Goal: Information Seeking & Learning: Learn about a topic

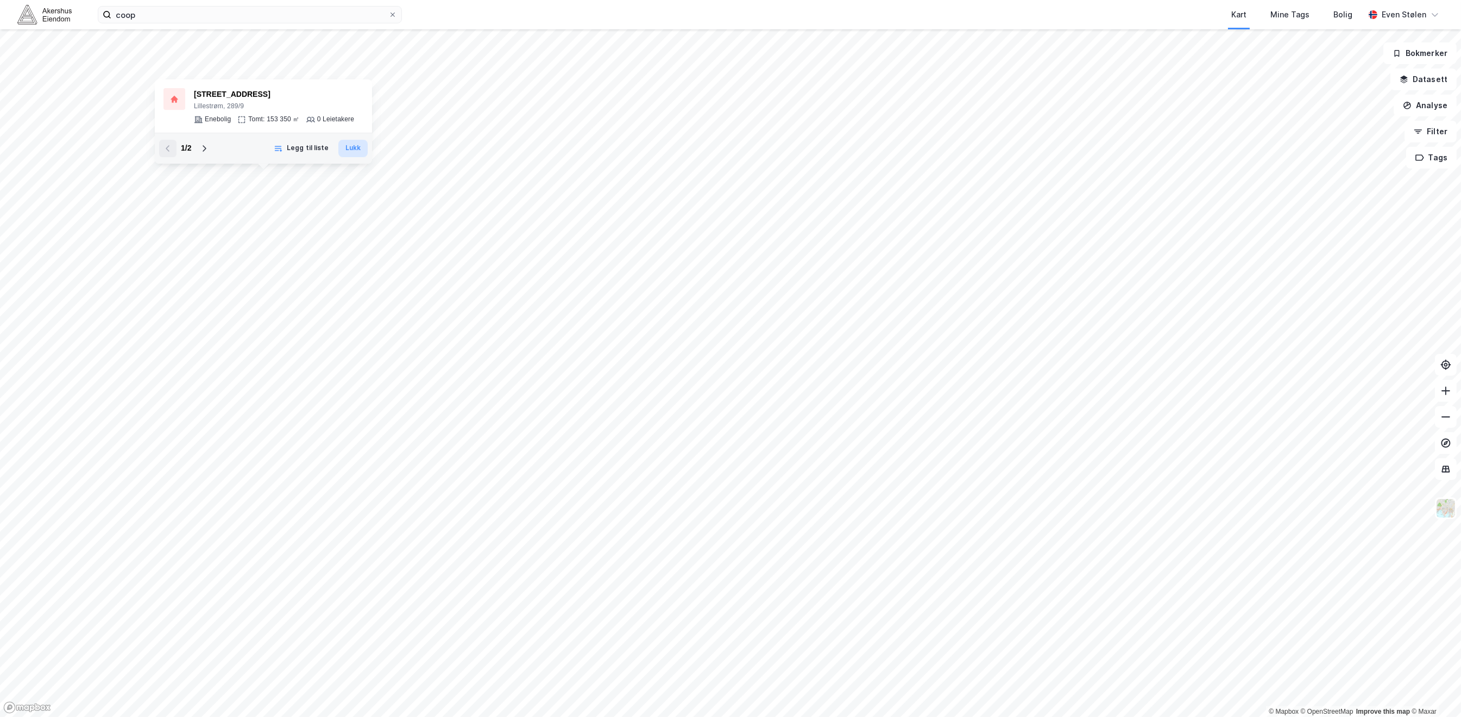
click at [360, 152] on button "Lukk" at bounding box center [352, 148] width 29 height 17
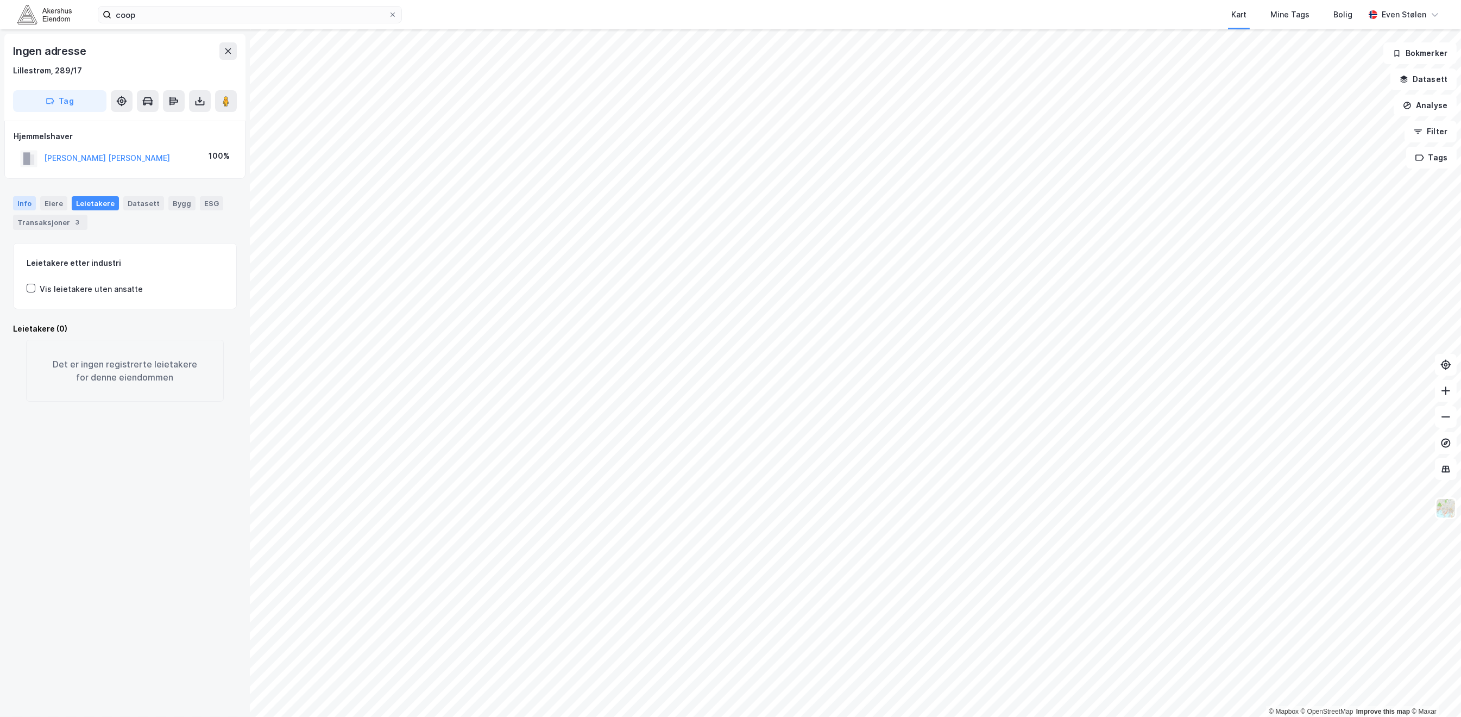
click at [25, 206] on div "Info" at bounding box center [24, 203] width 23 height 14
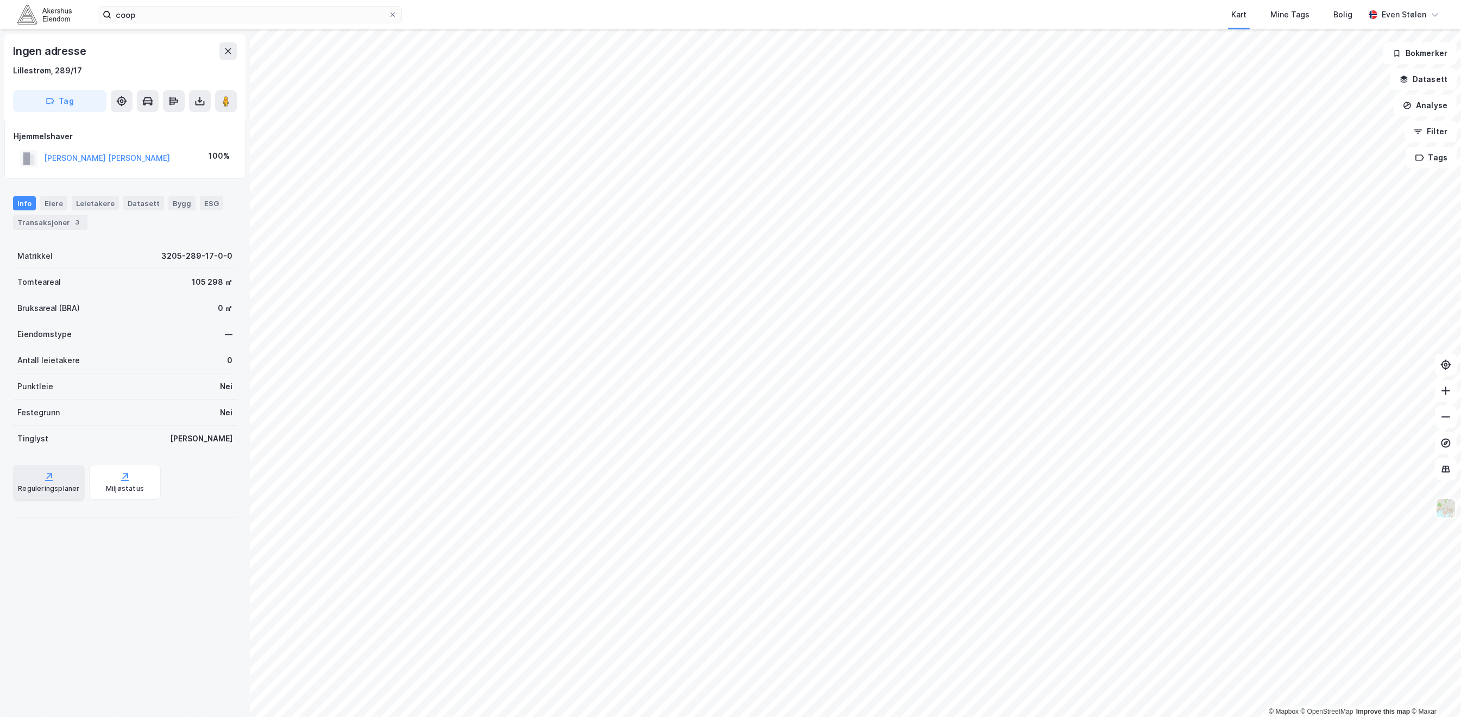
click at [36, 489] on div "Reguleringsplaner" at bounding box center [48, 488] width 61 height 9
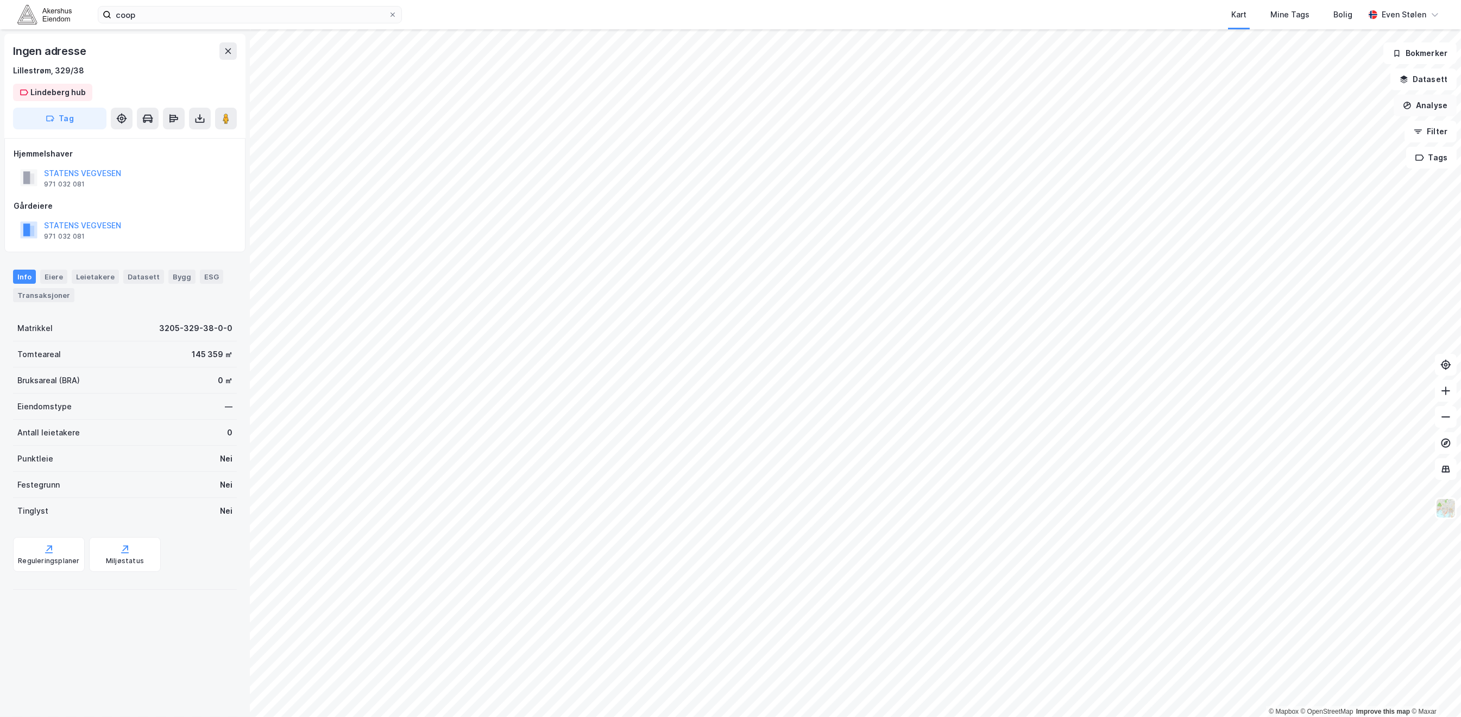
click at [1435, 109] on button "Analyse" at bounding box center [1425, 106] width 63 height 22
click at [1429, 81] on button "Datasett" at bounding box center [1424, 79] width 66 height 22
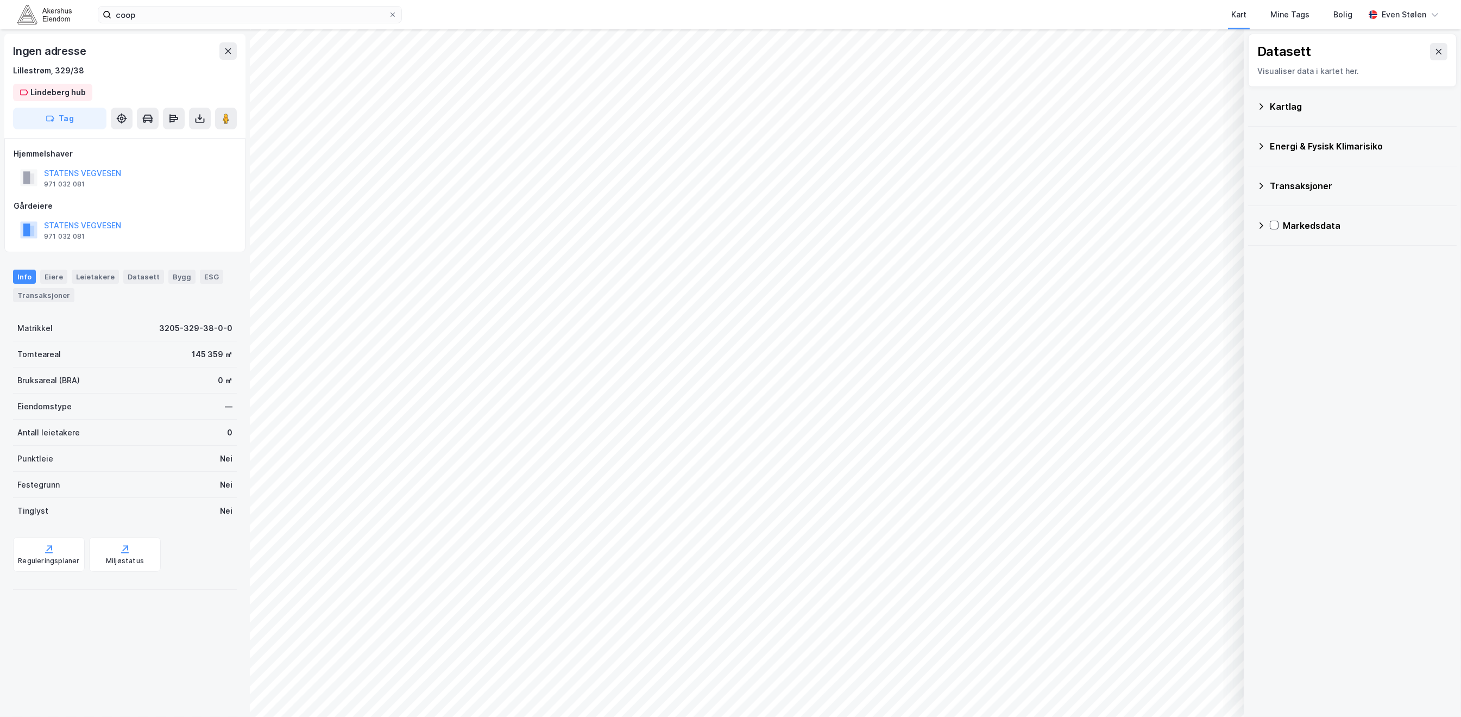
click at [1289, 141] on div "Energi & Fysisk Klimarisiko" at bounding box center [1359, 146] width 178 height 13
click at [1259, 106] on icon at bounding box center [1261, 106] width 9 height 9
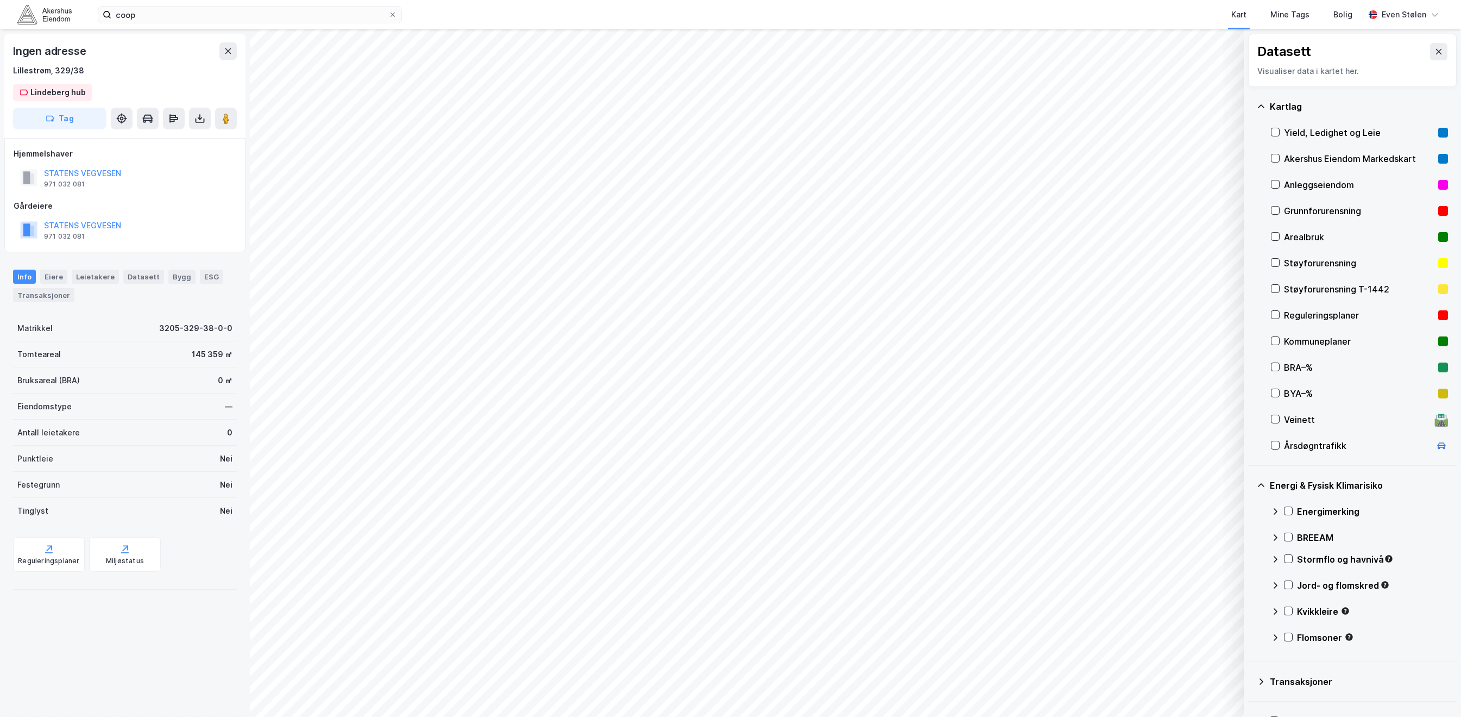
click at [1351, 317] on div "Reguleringsplaner" at bounding box center [1359, 315] width 150 height 13
click at [1356, 341] on div "Kommuneplaner" at bounding box center [1359, 341] width 150 height 13
click at [1352, 341] on div "Kommuneplaner" at bounding box center [1359, 341] width 150 height 13
click at [1321, 361] on div "BRA–%" at bounding box center [1359, 367] width 150 height 13
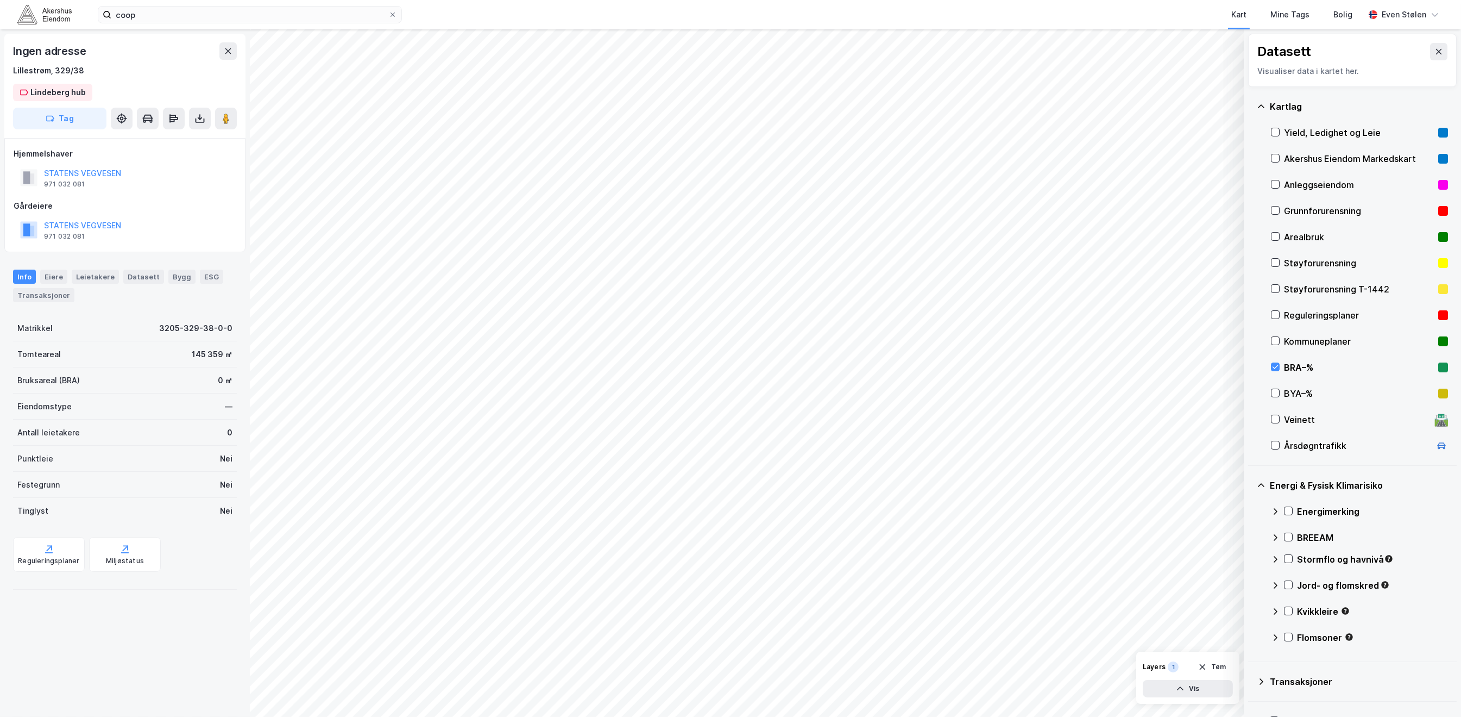
click at [1298, 363] on div "BRA–%" at bounding box center [1359, 367] width 150 height 13
click at [1293, 393] on div "BYA–%" at bounding box center [1359, 393] width 150 height 13
click at [1297, 389] on div "BYA–%" at bounding box center [1359, 393] width 150 height 13
click at [1299, 426] on div "Veinett 🛣️" at bounding box center [1359, 419] width 177 height 26
click at [1280, 420] on div "Veinett 🛣️" at bounding box center [1359, 419] width 177 height 26
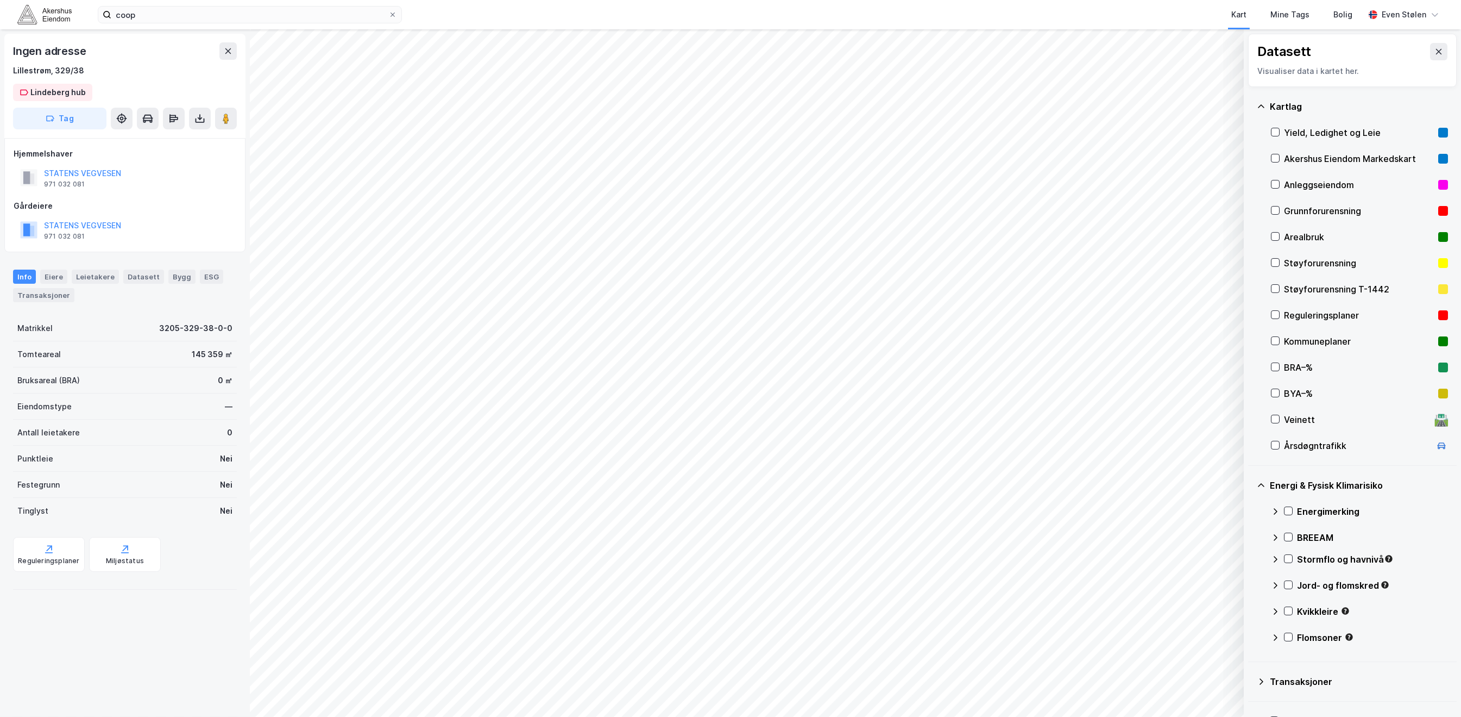
click at [1289, 443] on div "Årsdøgntrafikk" at bounding box center [1357, 445] width 147 height 13
click at [231, 50] on icon at bounding box center [228, 51] width 9 height 9
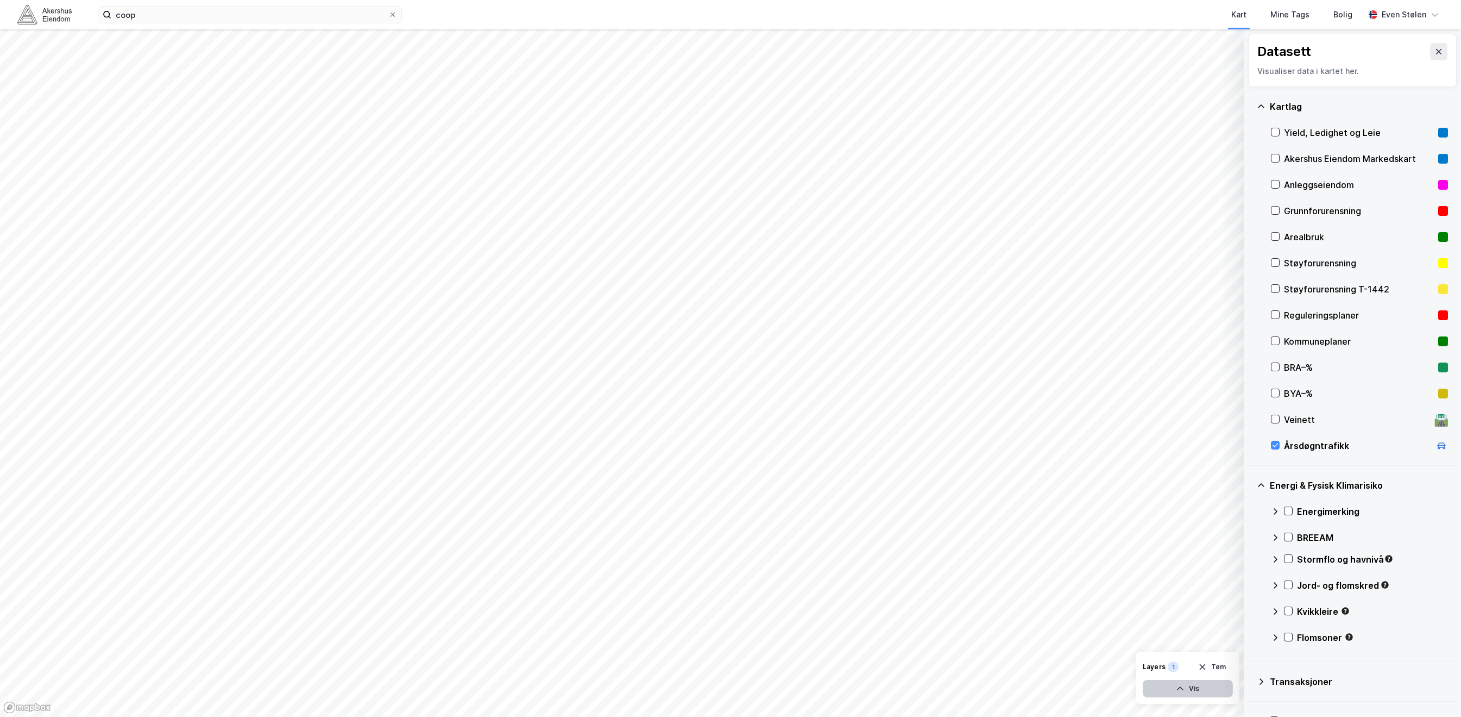
click at [1174, 688] on button "Vis" at bounding box center [1188, 688] width 90 height 17
click at [1117, 662] on div "Dataset" at bounding box center [1124, 660] width 52 height 9
click at [1179, 663] on icon at bounding box center [1183, 664] width 9 height 9
click at [1183, 668] on icon at bounding box center [1183, 664] width 9 height 9
click at [1222, 665] on icon at bounding box center [1222, 665] width 7 height 4
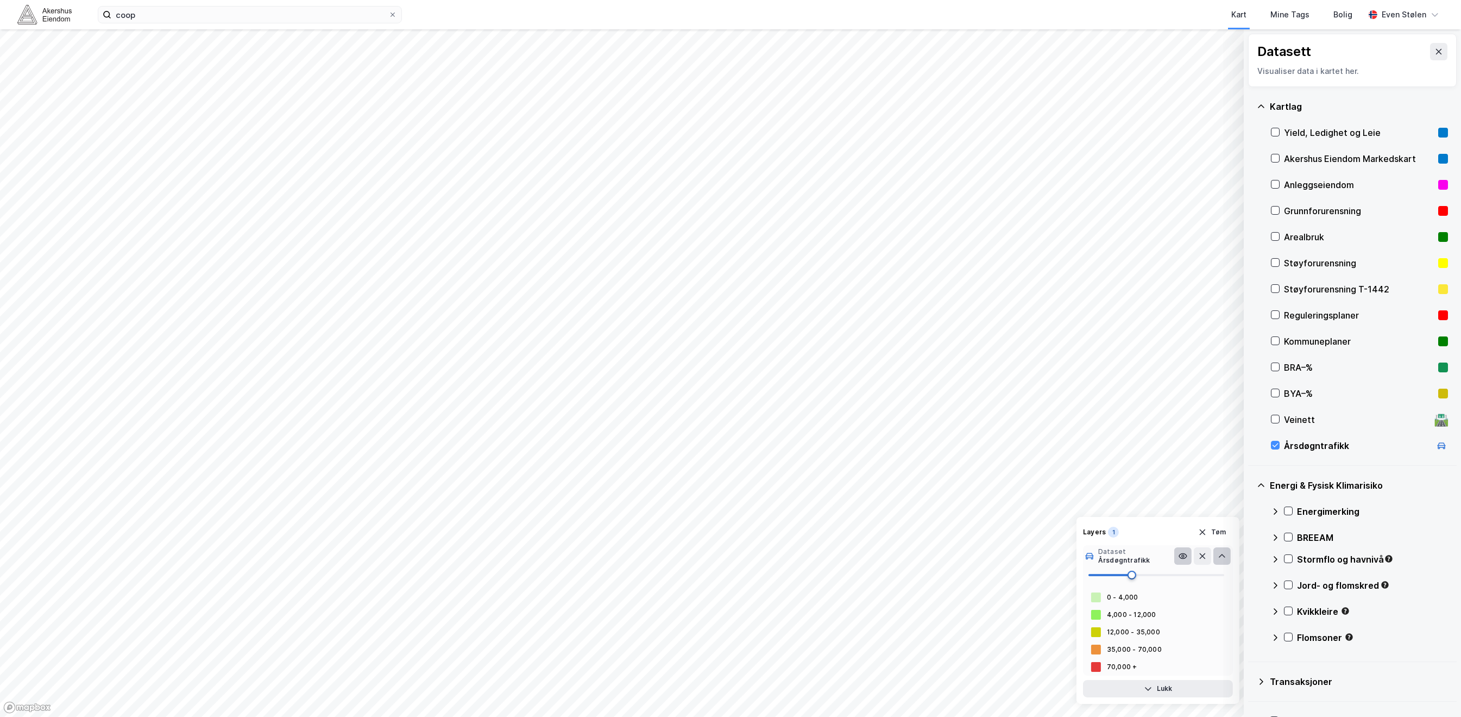
drag, startPoint x: 1106, startPoint y: 575, endPoint x: 1137, endPoint y: 579, distance: 31.2
click at [1136, 579] on span at bounding box center [1132, 574] width 9 height 9
drag, startPoint x: 1137, startPoint y: 575, endPoint x: 1176, endPoint y: 575, distance: 39.1
click at [1142, 575] on span at bounding box center [1137, 574] width 9 height 9
drag, startPoint x: 1176, startPoint y: 575, endPoint x: 1255, endPoint y: 576, distance: 79.3
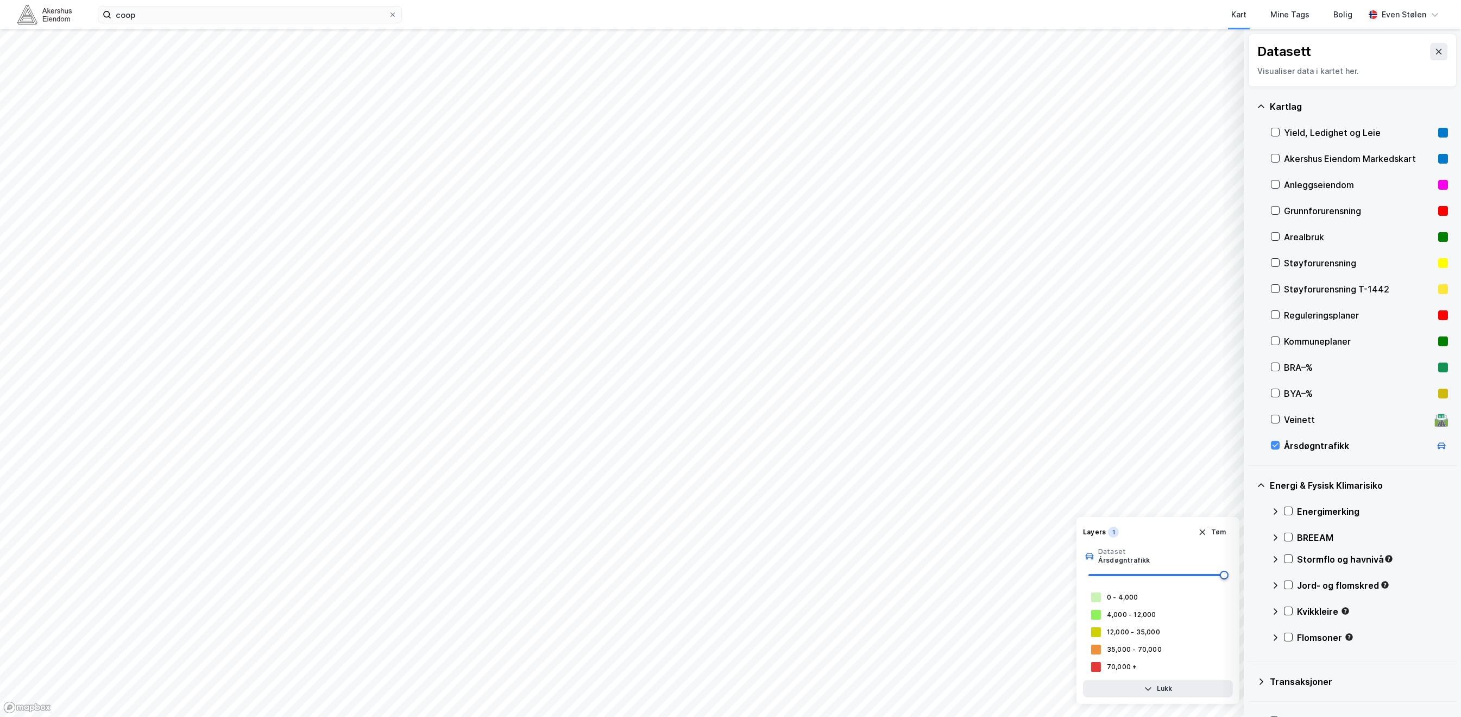
click at [1255, 576] on div "© Mapbox © OpenStreetMap Improve this map © Maxar Datasett Visualiser data i ka…" at bounding box center [730, 372] width 1461 height 687
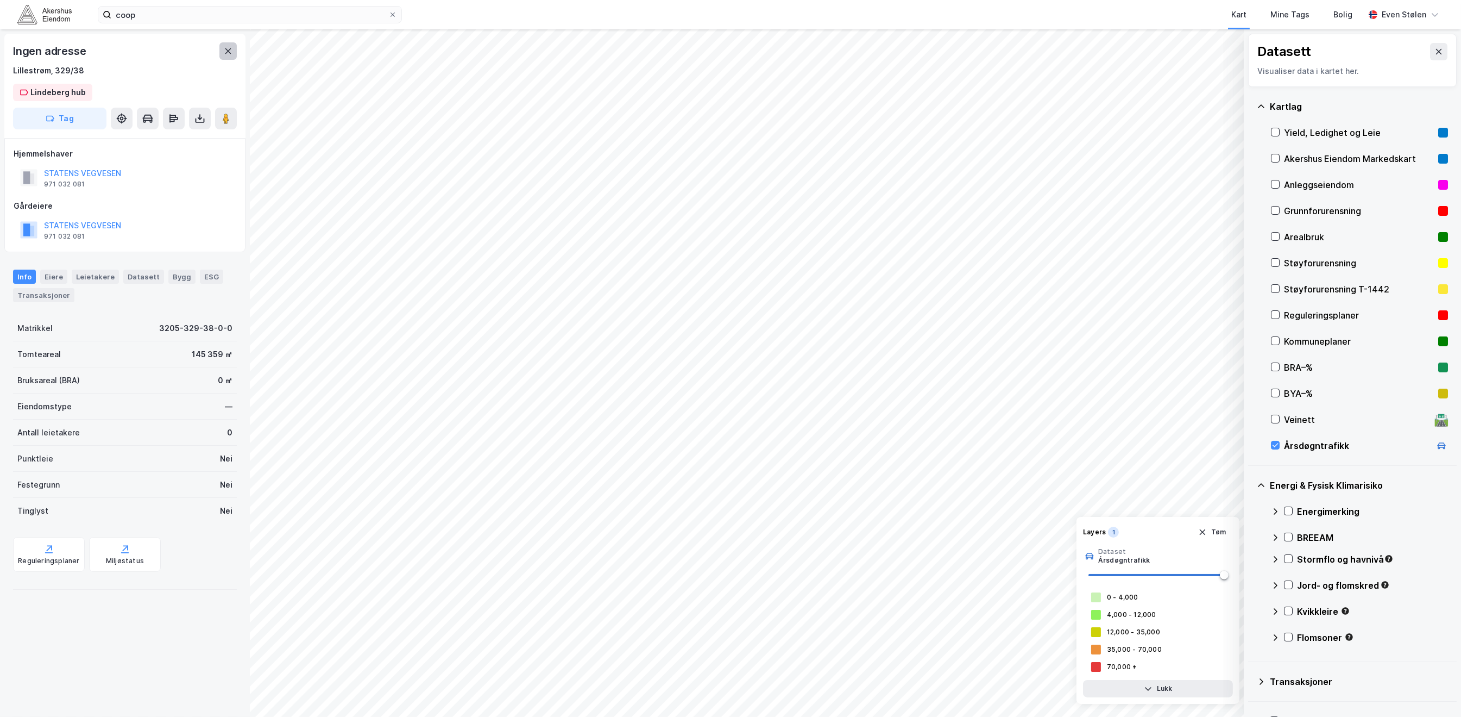
click at [221, 51] on button at bounding box center [227, 50] width 17 height 17
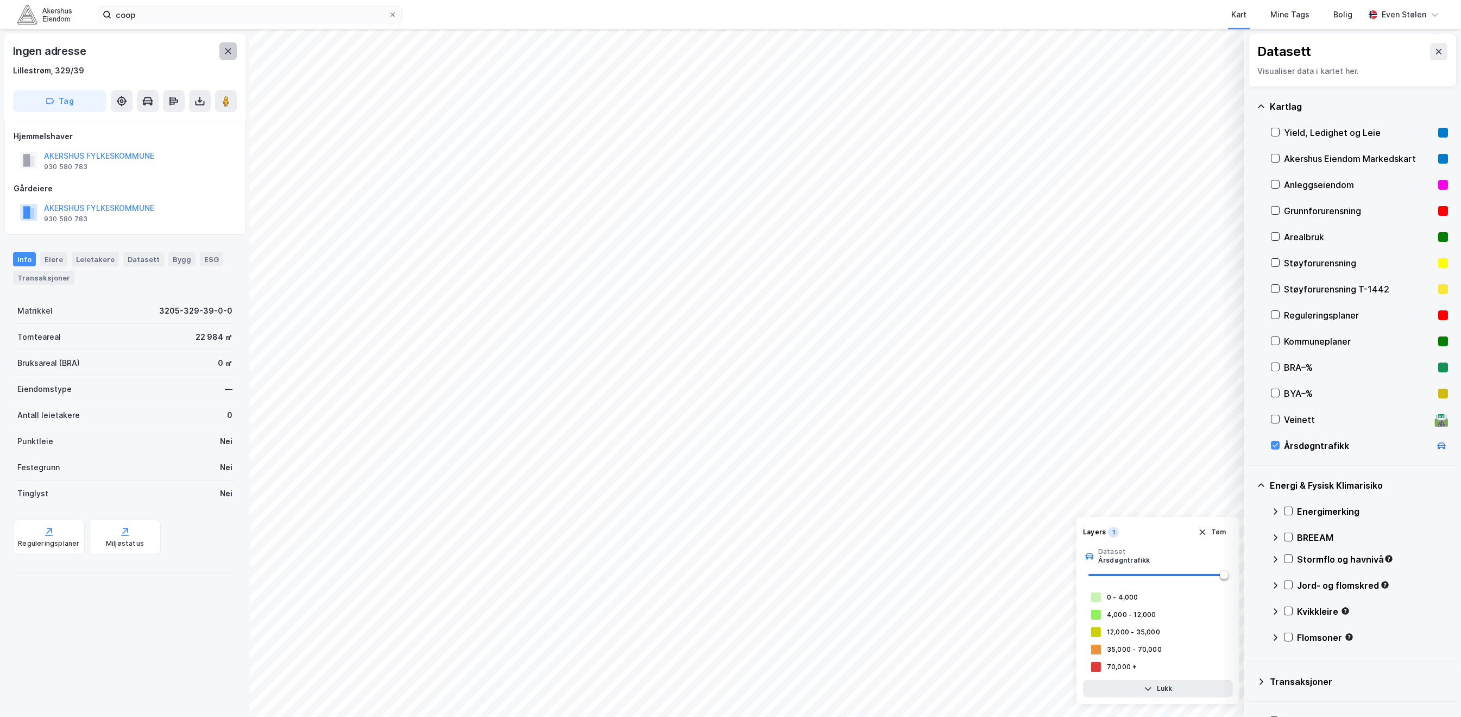
click at [231, 49] on icon at bounding box center [228, 51] width 9 height 9
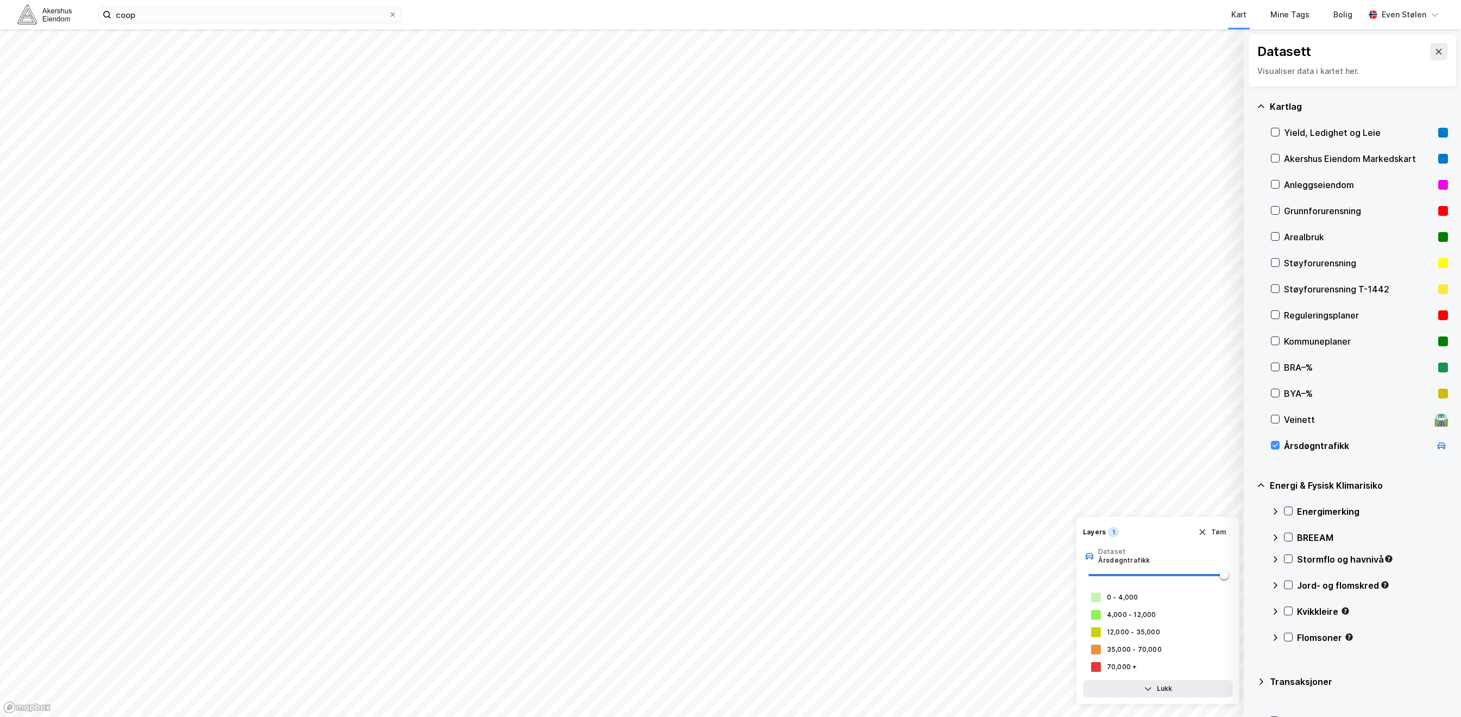
click at [1125, 526] on div "Layers 1 [PERSON_NAME]" at bounding box center [1158, 531] width 150 height 17
click at [1260, 487] on icon at bounding box center [1261, 485] width 9 height 9
click at [1262, 523] on icon at bounding box center [1261, 524] width 9 height 9
click at [1253, 569] on div "Markedsdata" at bounding box center [1352, 565] width 209 height 40
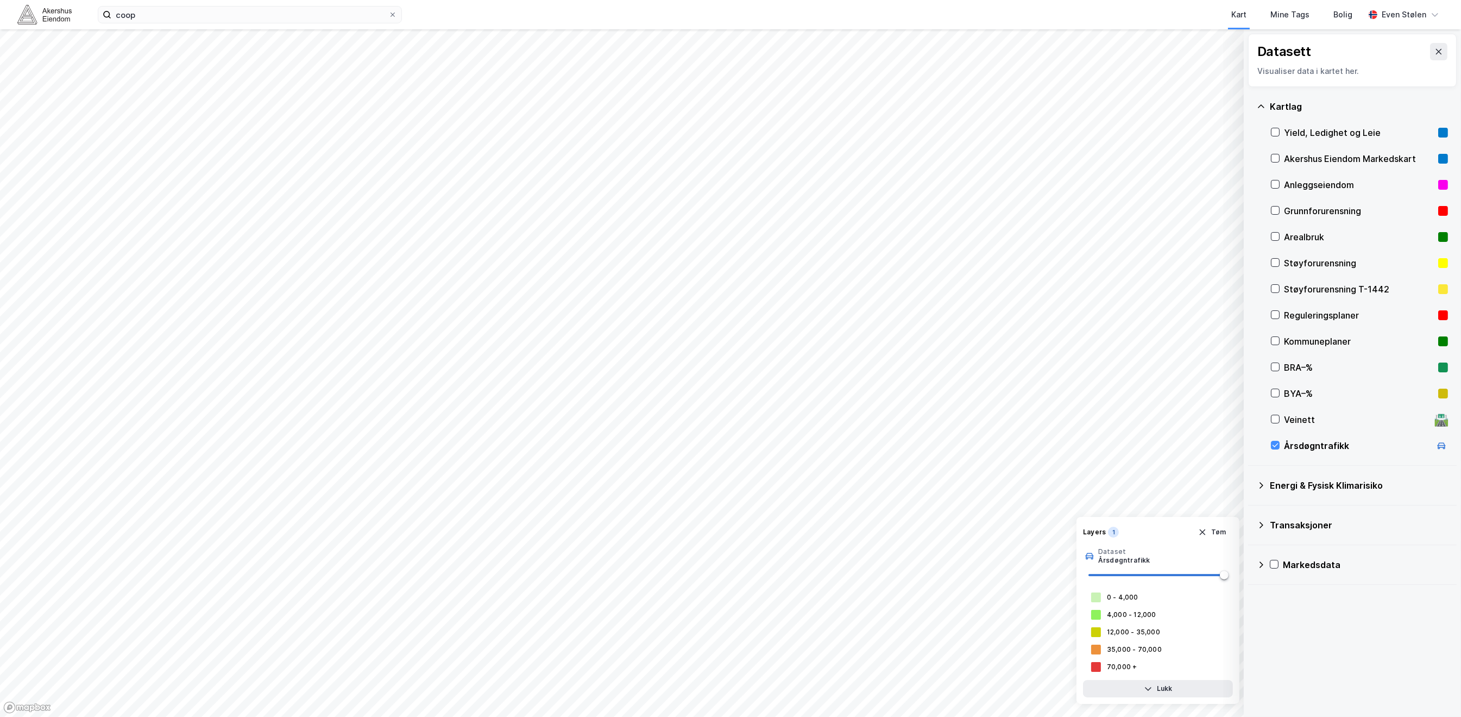
click at [1254, 567] on div "Markedsdata" at bounding box center [1352, 565] width 209 height 40
click at [1255, 566] on div "Markedsdata" at bounding box center [1352, 565] width 209 height 40
click at [1258, 565] on icon at bounding box center [1261, 564] width 9 height 9
click at [1132, 596] on div "0 - 4,000" at bounding box center [1123, 597] width 32 height 9
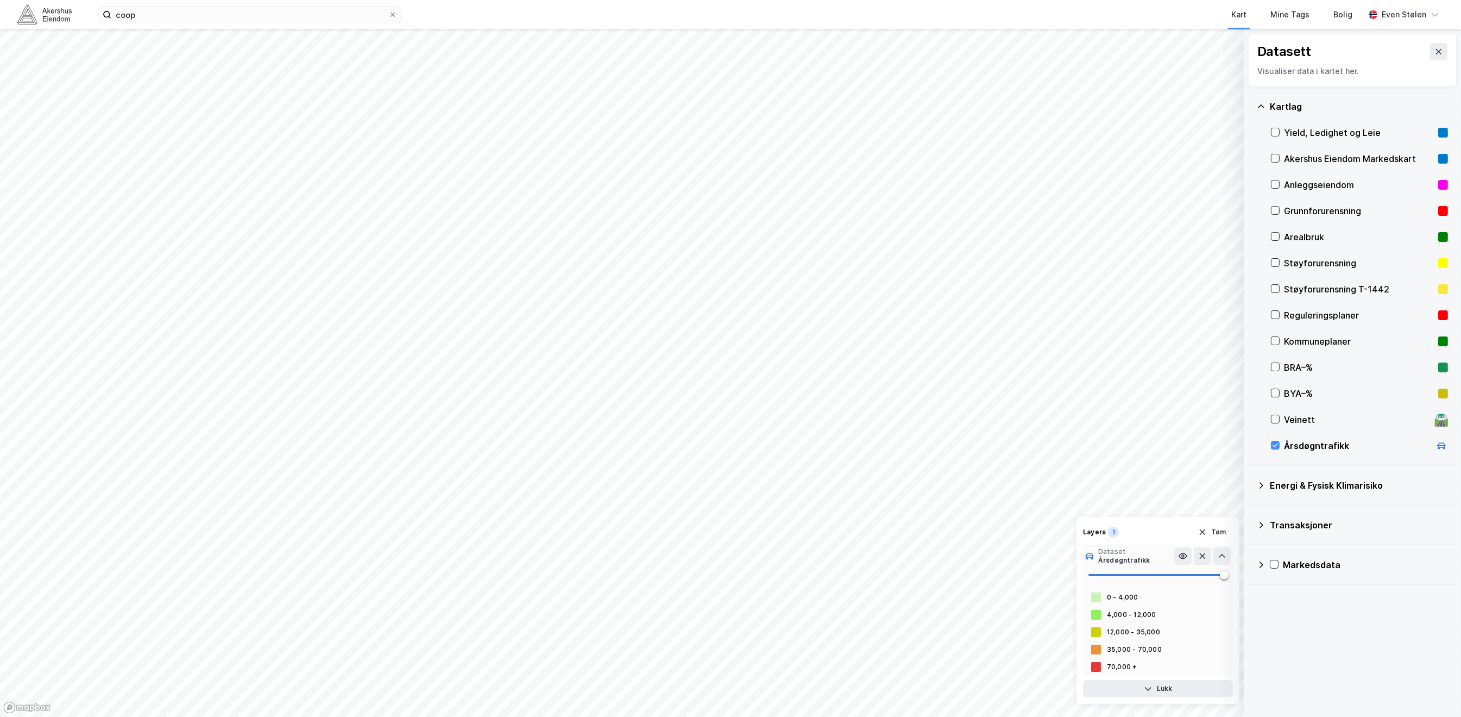
click at [1117, 621] on div "4,000 - 12,000" at bounding box center [1158, 614] width 150 height 17
click at [1137, 645] on div "35,000 - 70,000" at bounding box center [1158, 648] width 150 height 17
click at [1107, 553] on div "Dataset" at bounding box center [1124, 551] width 52 height 9
drag, startPoint x: 1125, startPoint y: 567, endPoint x: 1130, endPoint y: 572, distance: 7.3
click at [1126, 567] on span at bounding box center [1157, 575] width 136 height 16
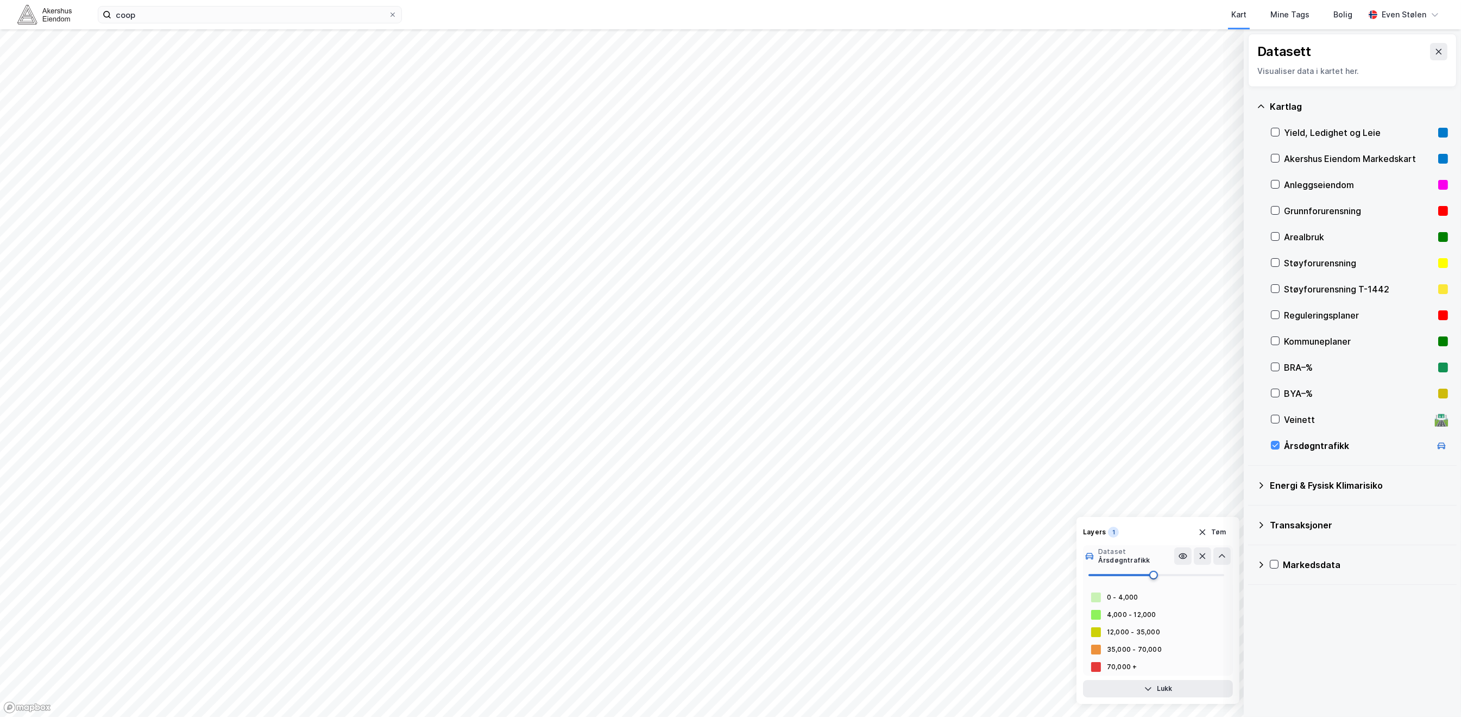
drag, startPoint x: 1135, startPoint y: 573, endPoint x: 1176, endPoint y: 573, distance: 40.7
click at [1158, 573] on span at bounding box center [1153, 574] width 9 height 9
drag, startPoint x: 1176, startPoint y: 573, endPoint x: 1198, endPoint y: 576, distance: 23.0
click at [1180, 576] on span at bounding box center [1175, 574] width 9 height 9
drag, startPoint x: 1198, startPoint y: 576, endPoint x: 1127, endPoint y: 574, distance: 71.7
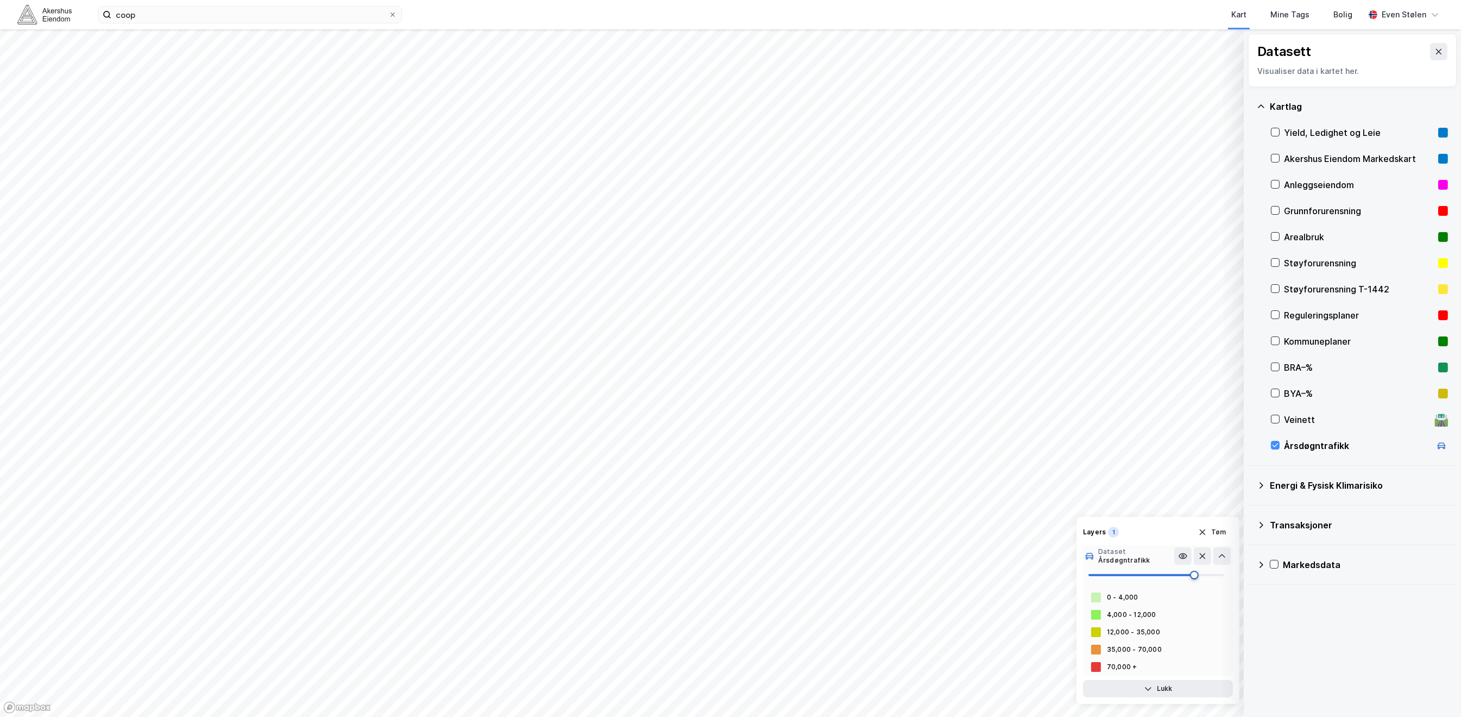
click at [1190, 574] on span at bounding box center [1194, 574] width 9 height 9
drag, startPoint x: 1127, startPoint y: 574, endPoint x: 1096, endPoint y: 574, distance: 30.4
click at [1098, 574] on span at bounding box center [1102, 574] width 9 height 9
drag, startPoint x: 1134, startPoint y: 576, endPoint x: 1161, endPoint y: 577, distance: 27.2
click at [1138, 577] on span at bounding box center [1133, 574] width 9 height 9
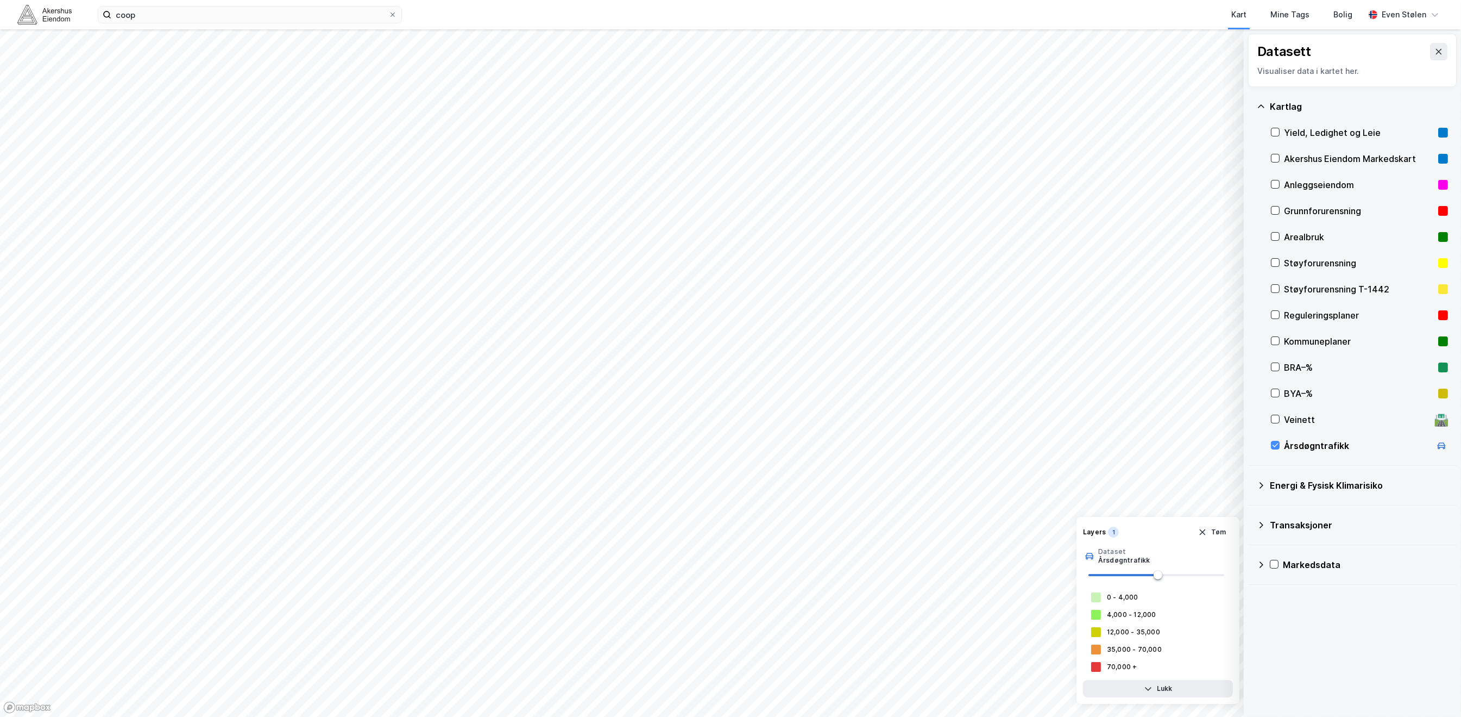
click at [1264, 105] on icon at bounding box center [1261, 106] width 9 height 9
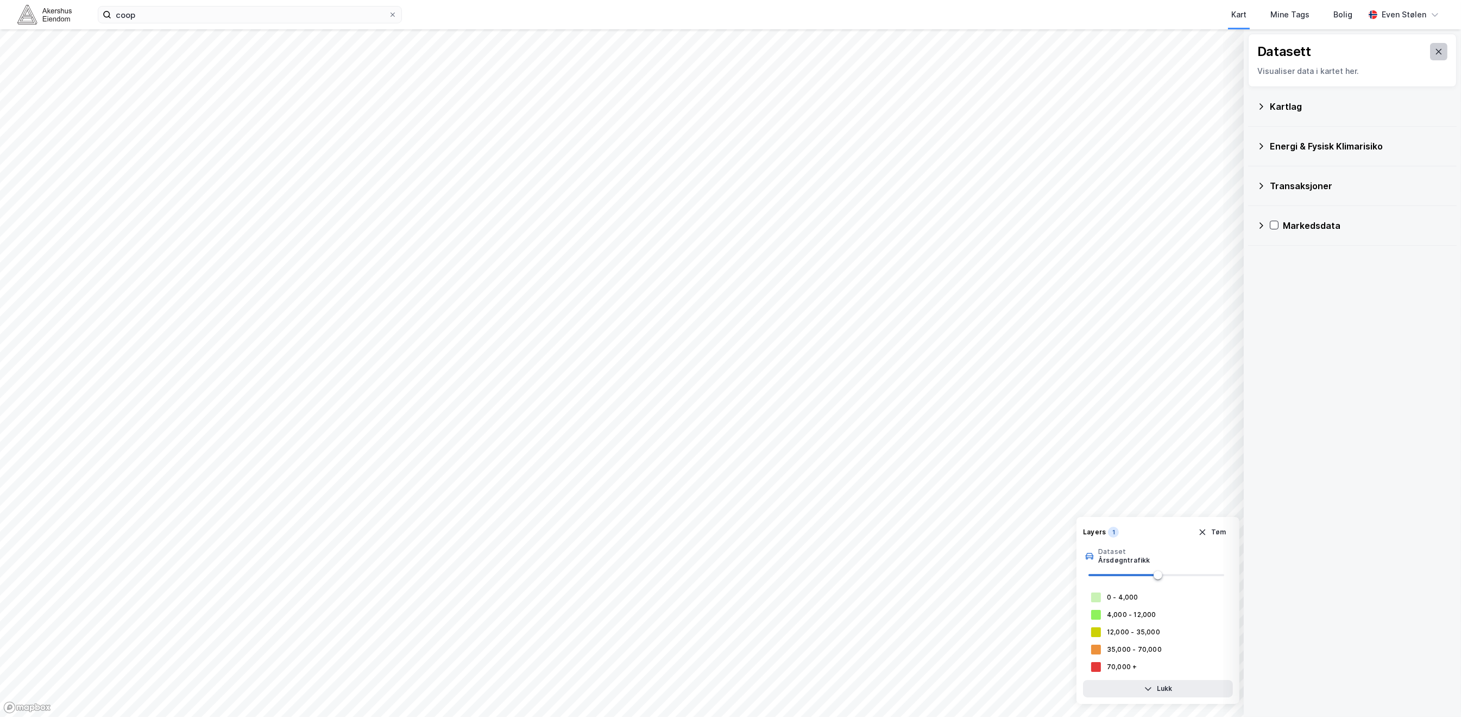
click at [1430, 46] on button at bounding box center [1438, 51] width 17 height 17
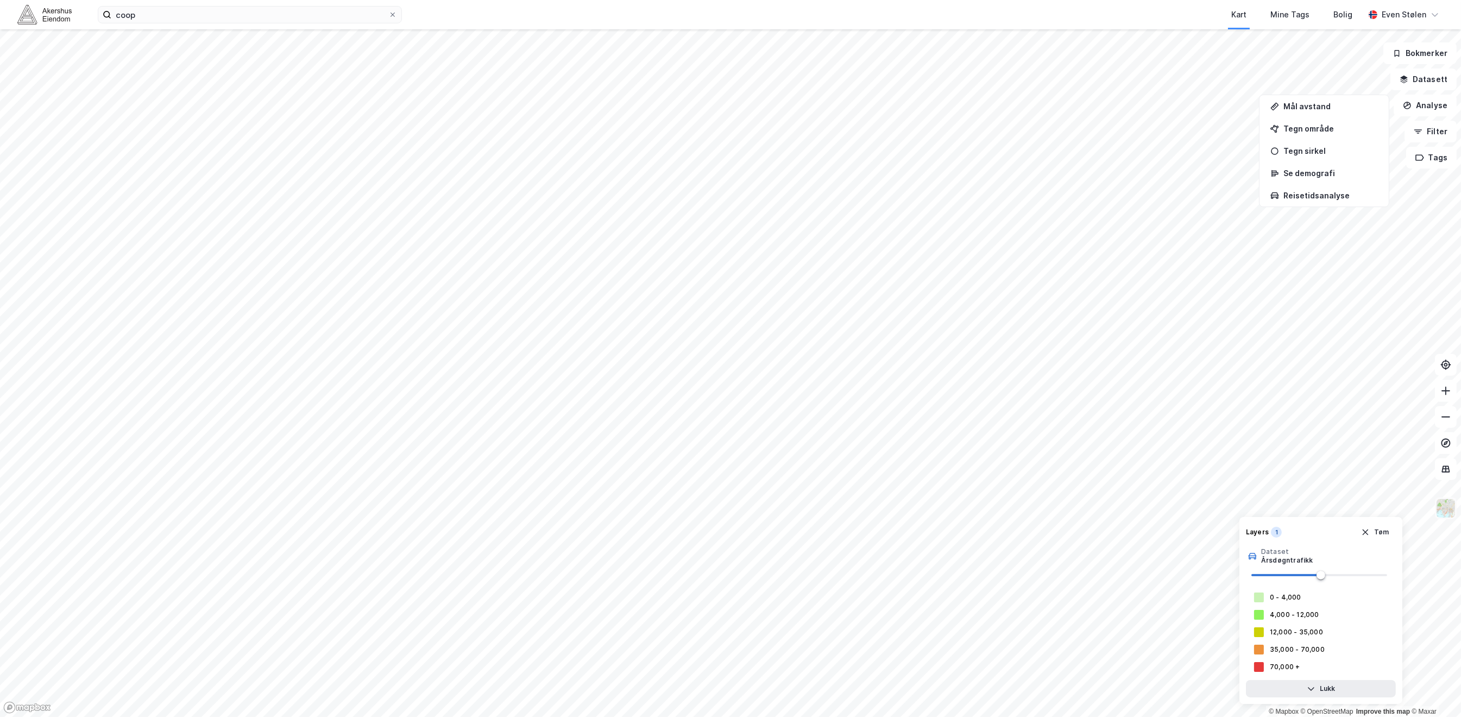
click at [1452, 507] on img at bounding box center [1446, 508] width 21 height 21
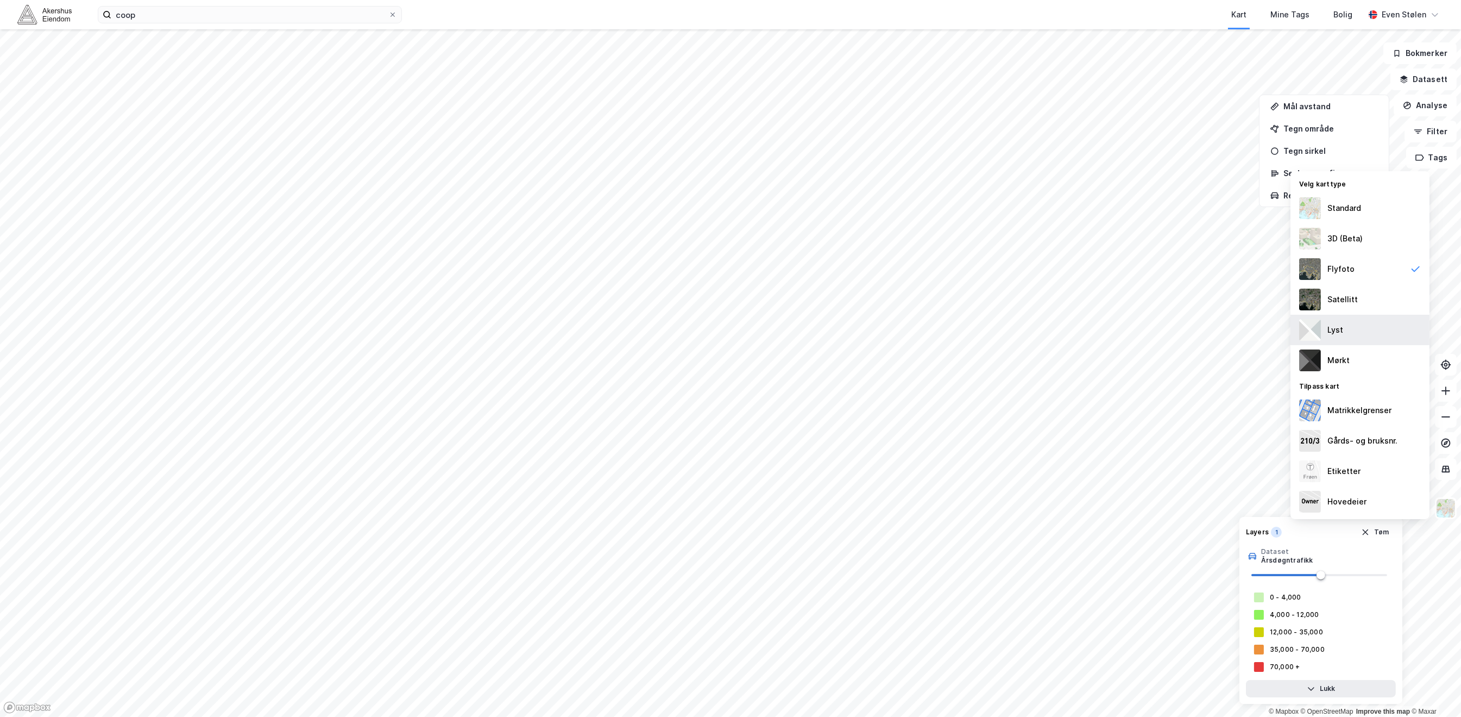
click at [1378, 326] on div "Lyst" at bounding box center [1360, 330] width 139 height 30
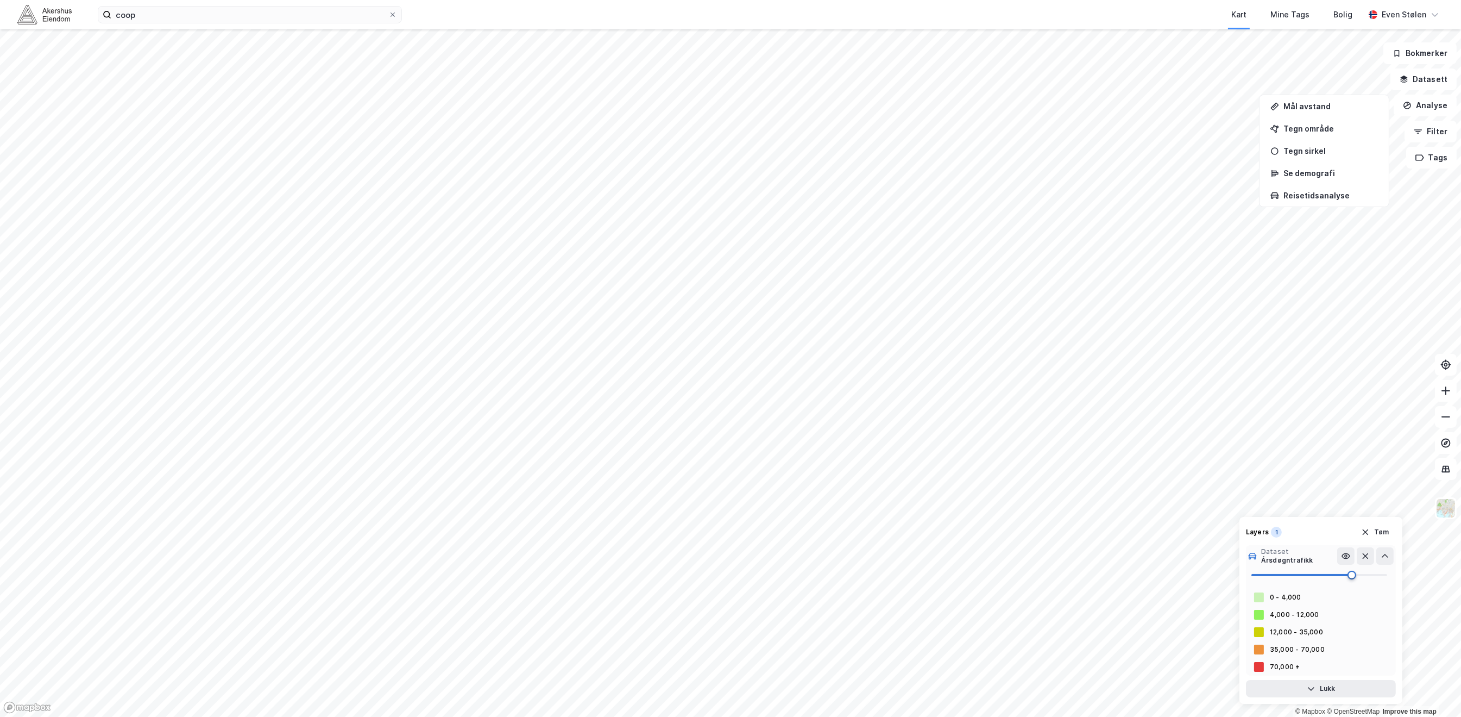
drag, startPoint x: 1329, startPoint y: 574, endPoint x: 1357, endPoint y: 578, distance: 28.5
click at [1356, 578] on span at bounding box center [1352, 574] width 9 height 9
drag, startPoint x: 1357, startPoint y: 578, endPoint x: 1302, endPoint y: 577, distance: 54.9
click at [1352, 577] on span at bounding box center [1356, 574] width 9 height 9
click at [1307, 126] on div "Tegn område" at bounding box center [1331, 128] width 95 height 9
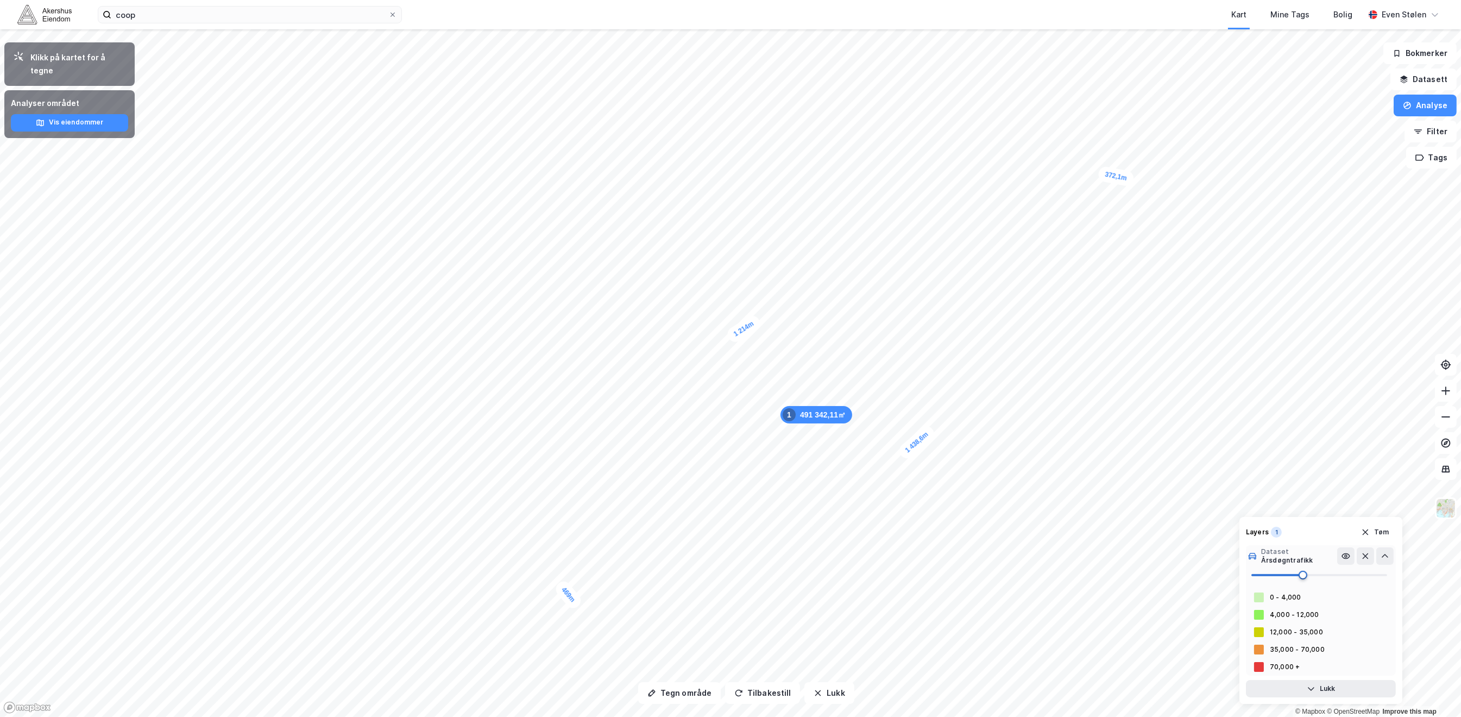
type input "54"
drag, startPoint x: 1301, startPoint y: 570, endPoint x: 1325, endPoint y: 574, distance: 24.7
click at [1308, 574] on span at bounding box center [1303, 574] width 9 height 9
click at [1340, 558] on button at bounding box center [1345, 555] width 17 height 17
click at [1348, 557] on icon at bounding box center [1346, 555] width 9 height 9
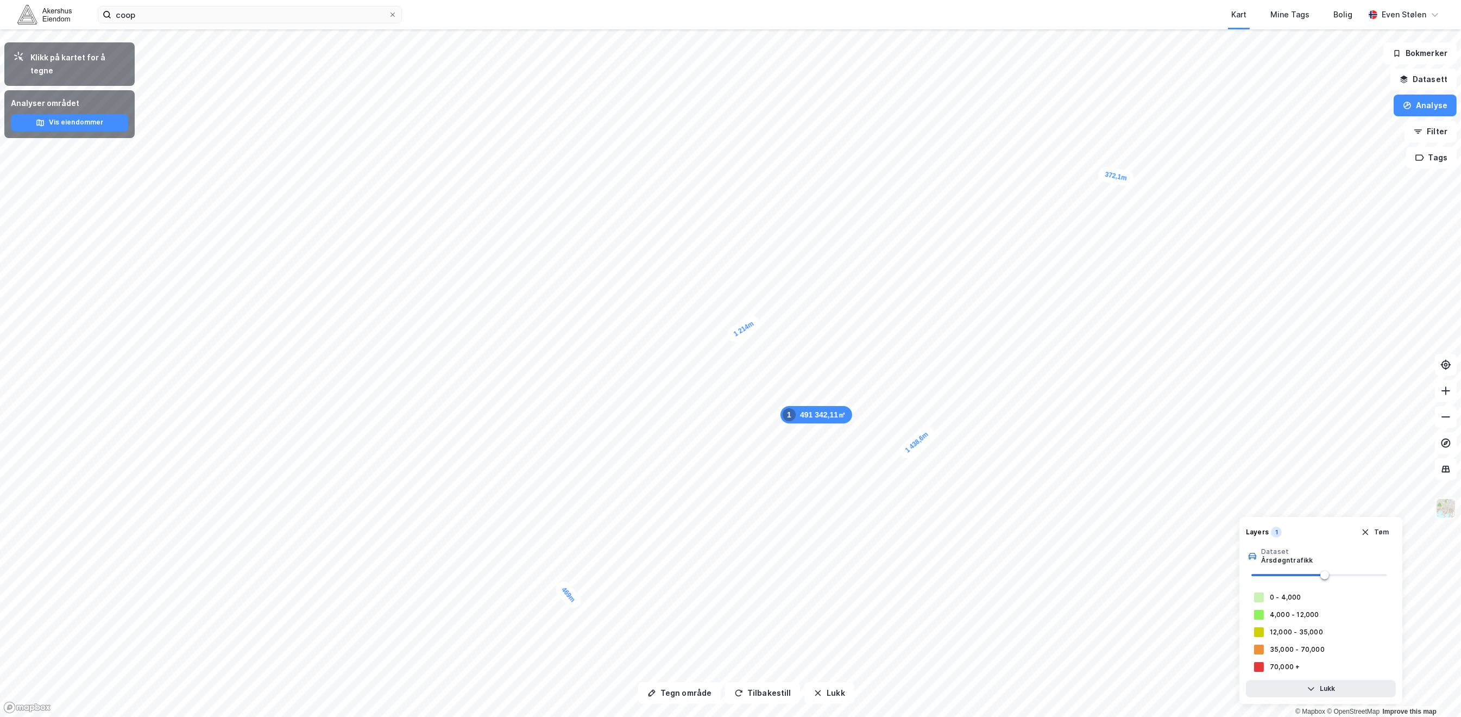
click at [1449, 516] on img at bounding box center [1446, 508] width 21 height 21
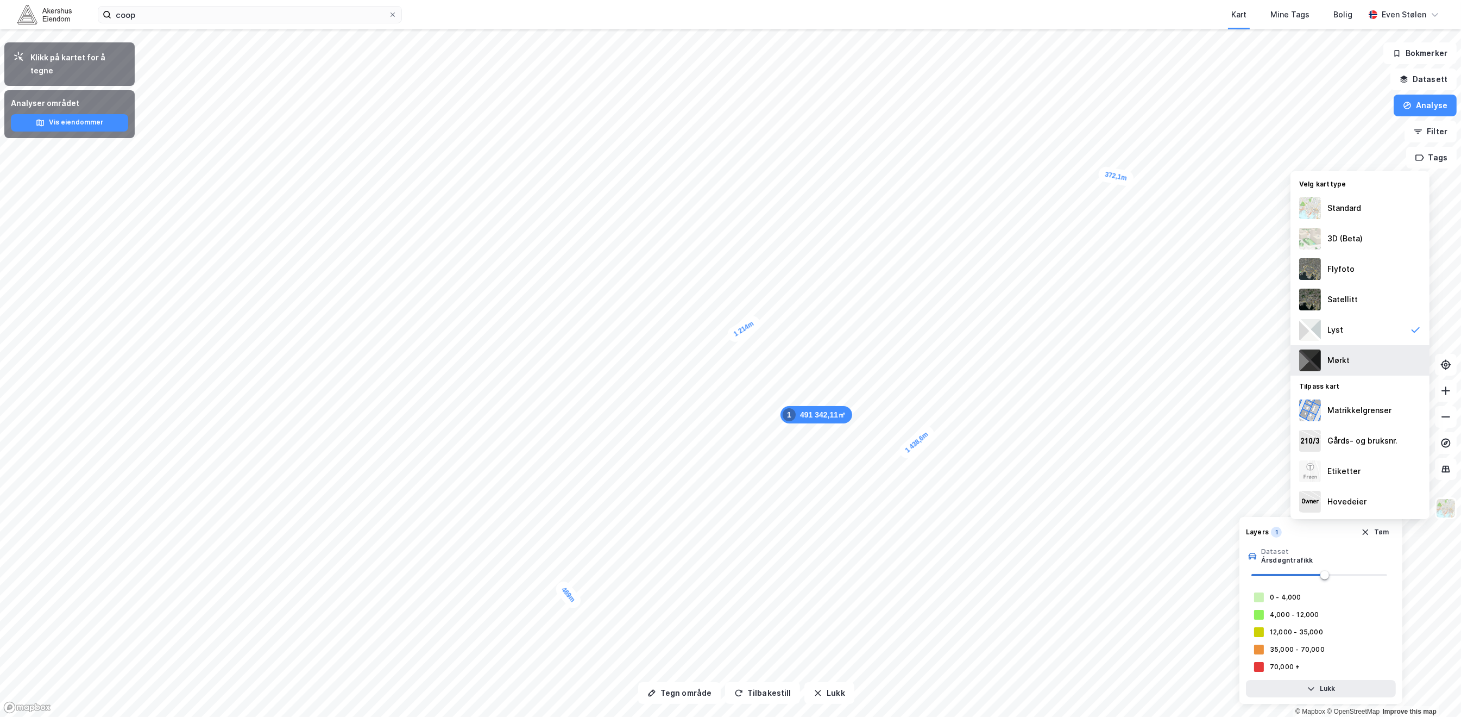
click at [1368, 358] on div "Mørkt" at bounding box center [1360, 360] width 139 height 30
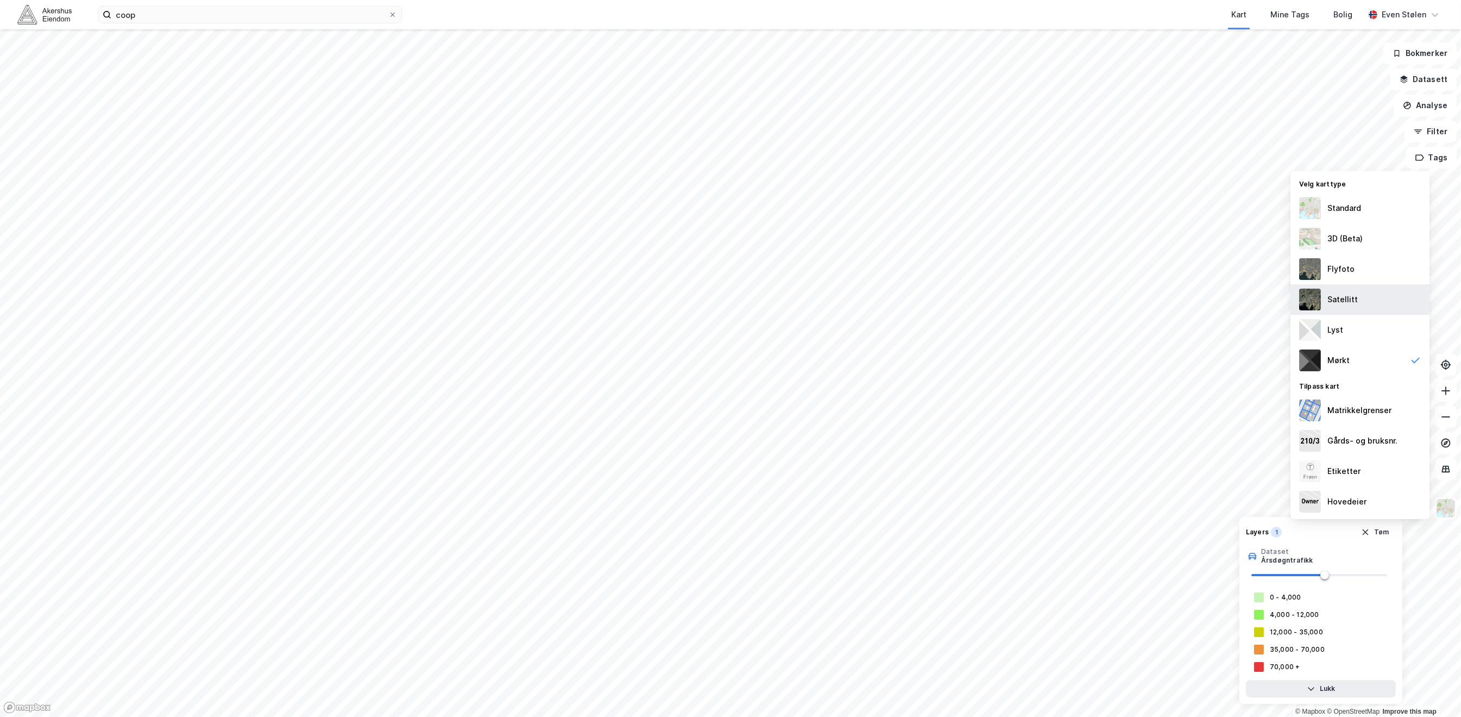
click at [1368, 294] on div "Satellitt" at bounding box center [1360, 299] width 139 height 30
click at [1370, 278] on div "Flyfoto" at bounding box center [1360, 269] width 139 height 30
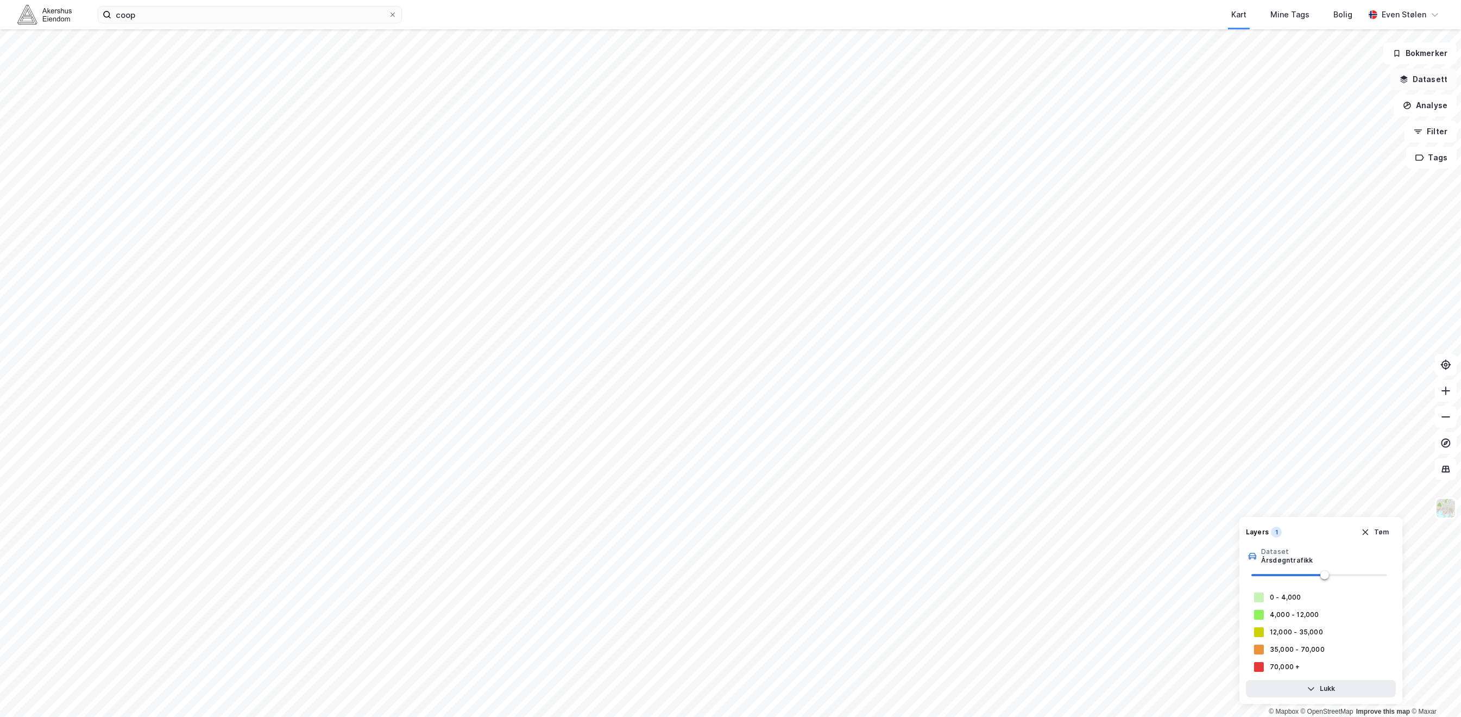
click at [1423, 83] on button "Datasett" at bounding box center [1424, 79] width 66 height 22
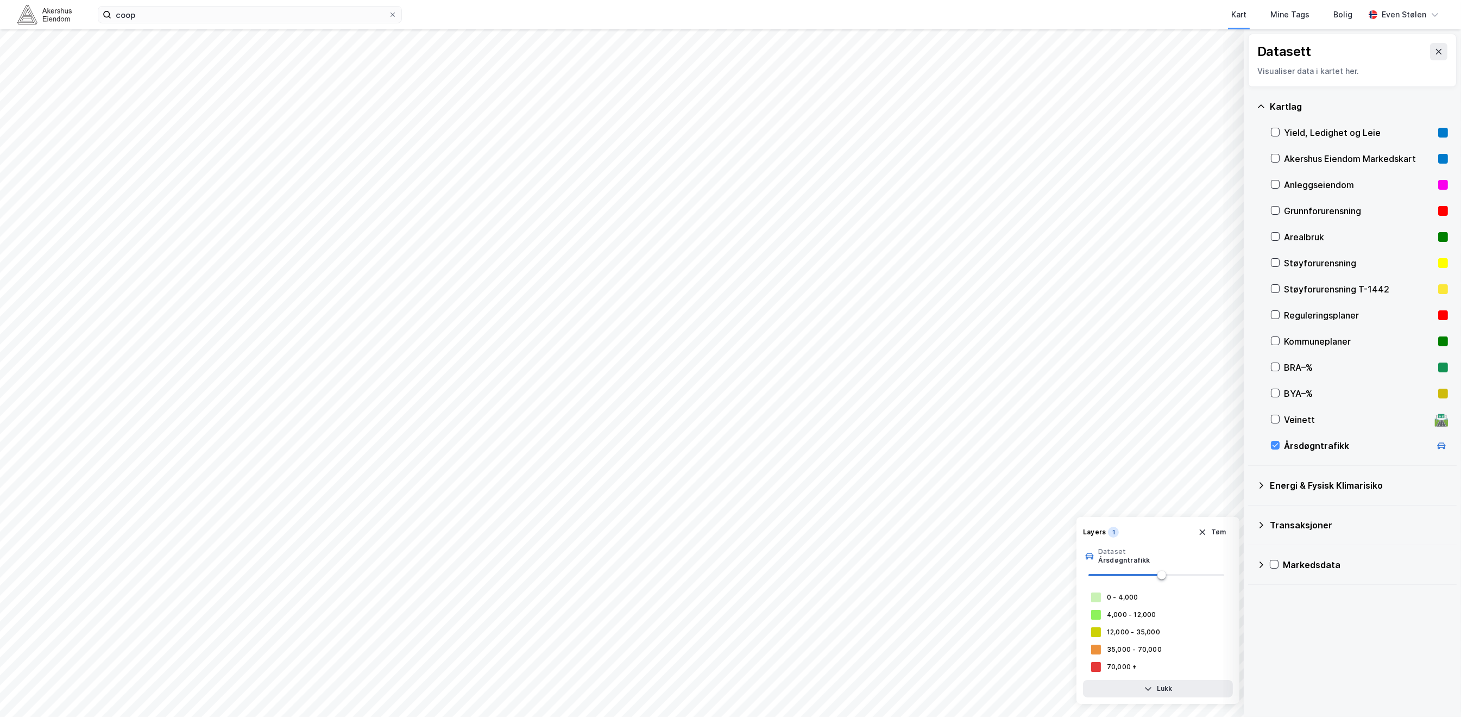
click at [1438, 443] on icon at bounding box center [1442, 444] width 8 height 5
click at [1221, 665] on button "Tøm" at bounding box center [1212, 666] width 42 height 17
click at [1263, 106] on icon at bounding box center [1261, 106] width 9 height 9
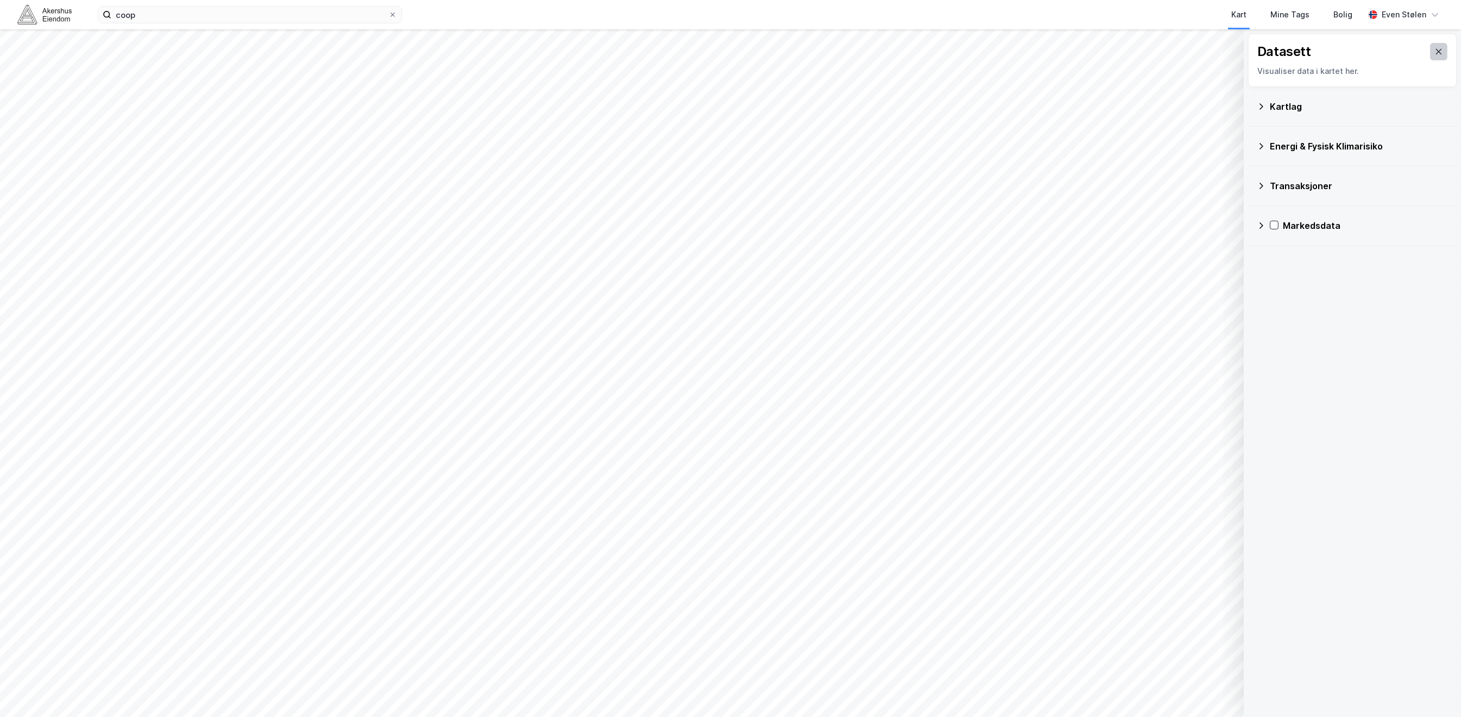
click at [1435, 51] on icon at bounding box center [1439, 51] width 9 height 9
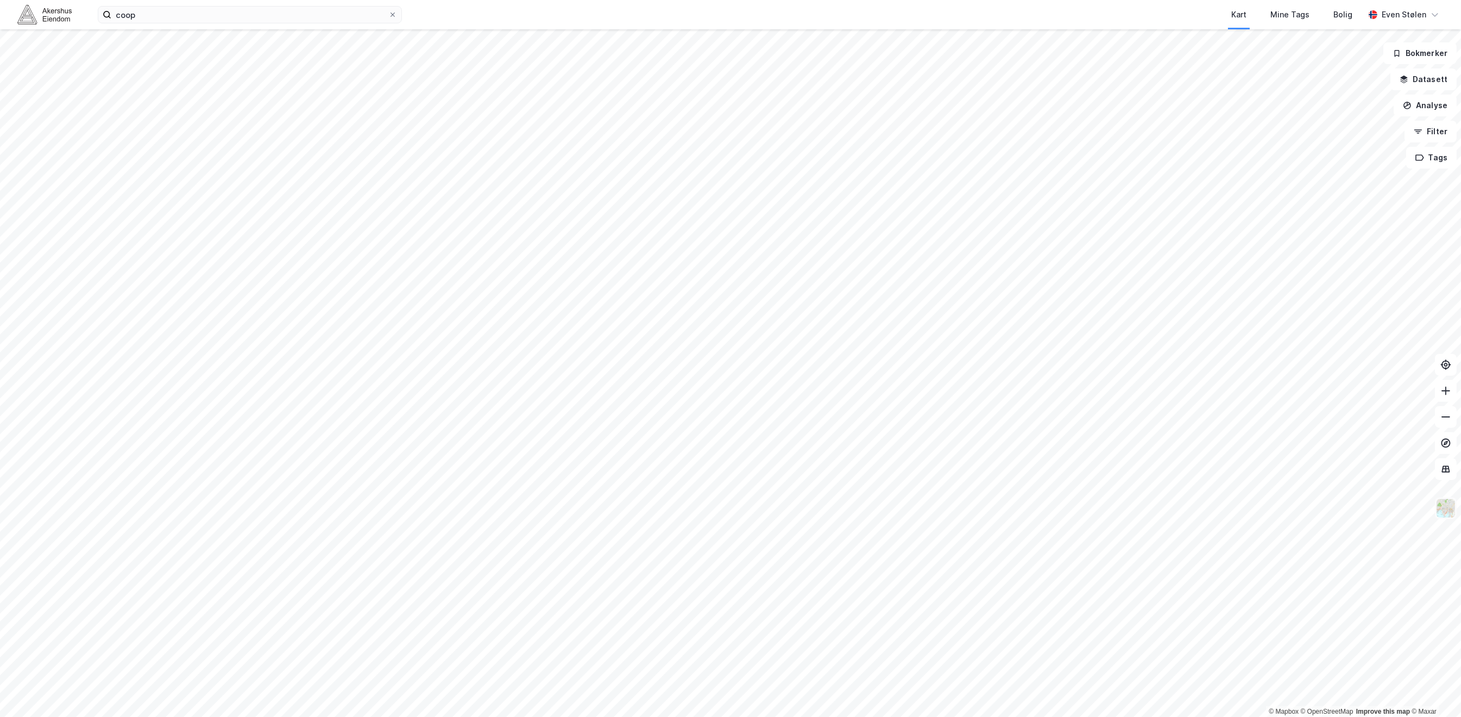
click at [1446, 501] on img at bounding box center [1446, 508] width 21 height 21
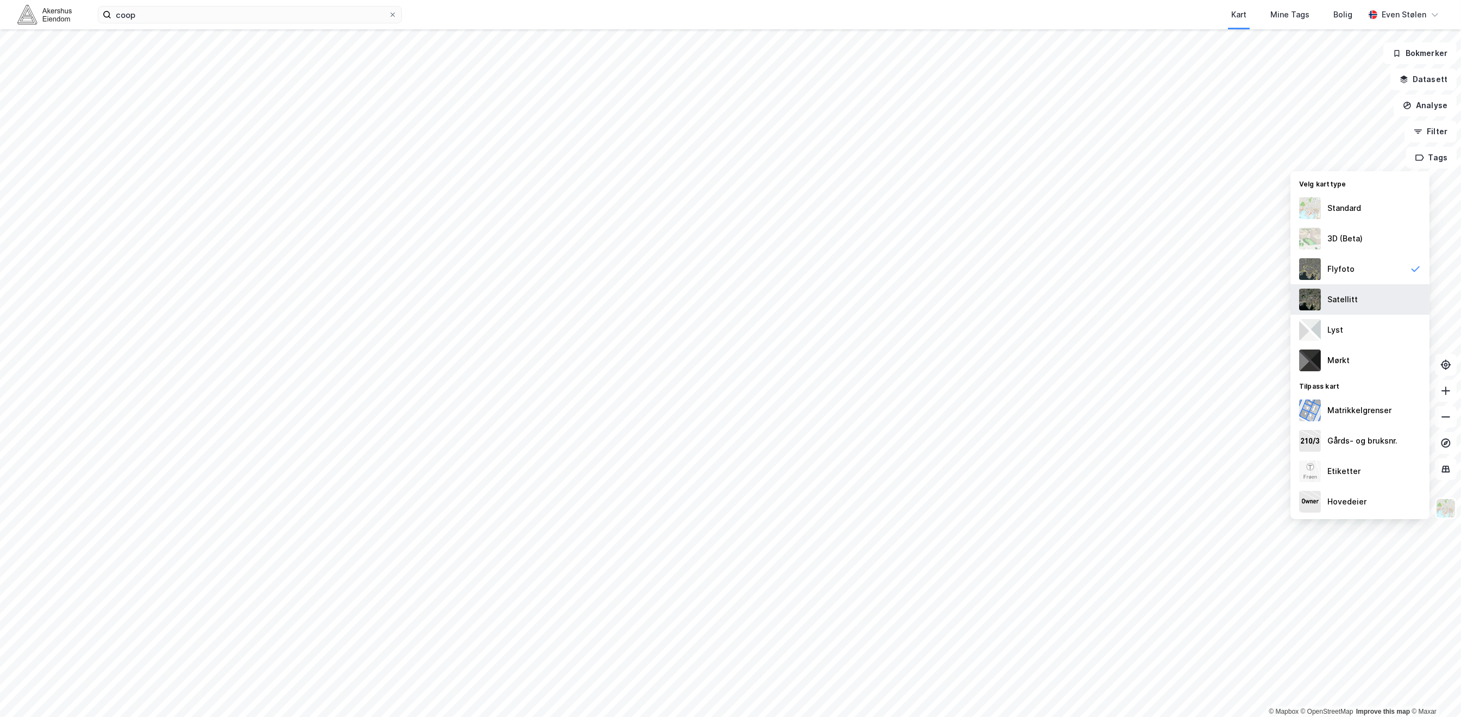
click at [1368, 304] on div "Satellitt" at bounding box center [1360, 299] width 139 height 30
